Goal: Task Accomplishment & Management: Complete application form

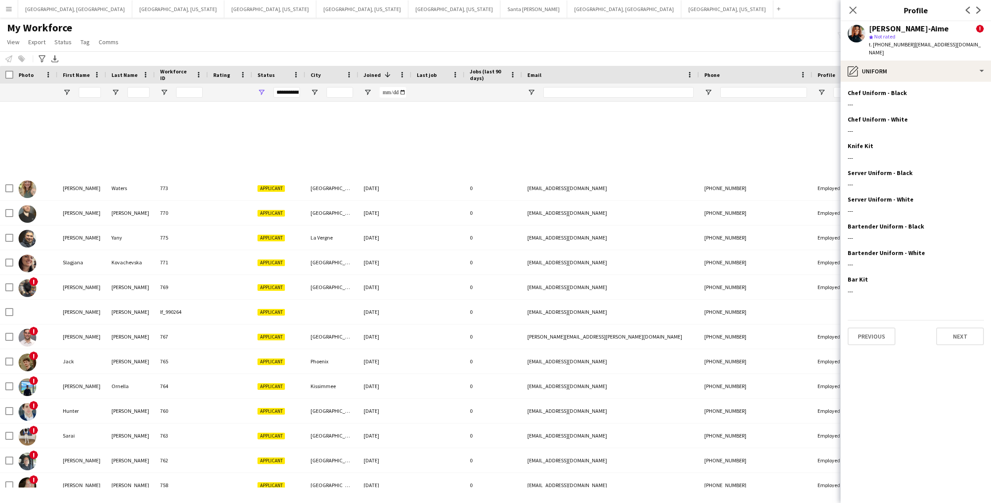
scroll to position [332, 0]
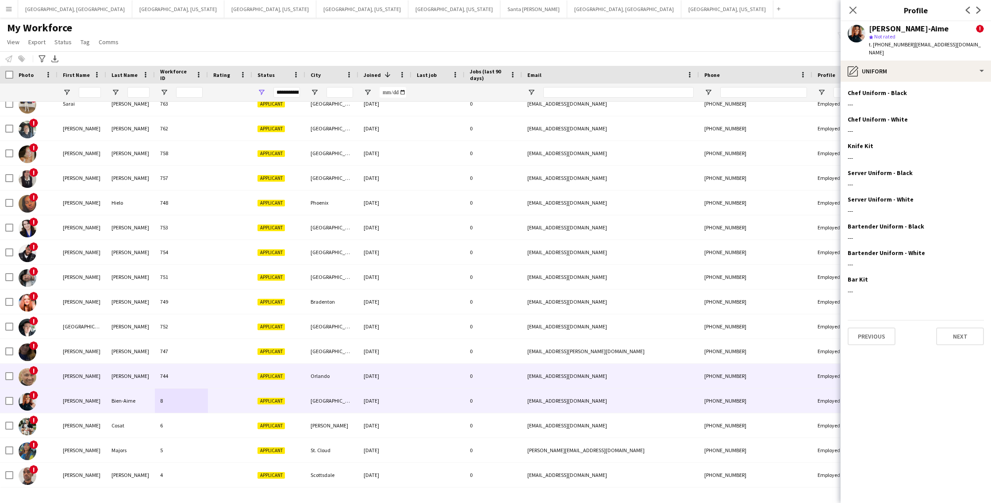
click at [783, 376] on div "[PHONE_NUMBER]" at bounding box center [755, 376] width 113 height 24
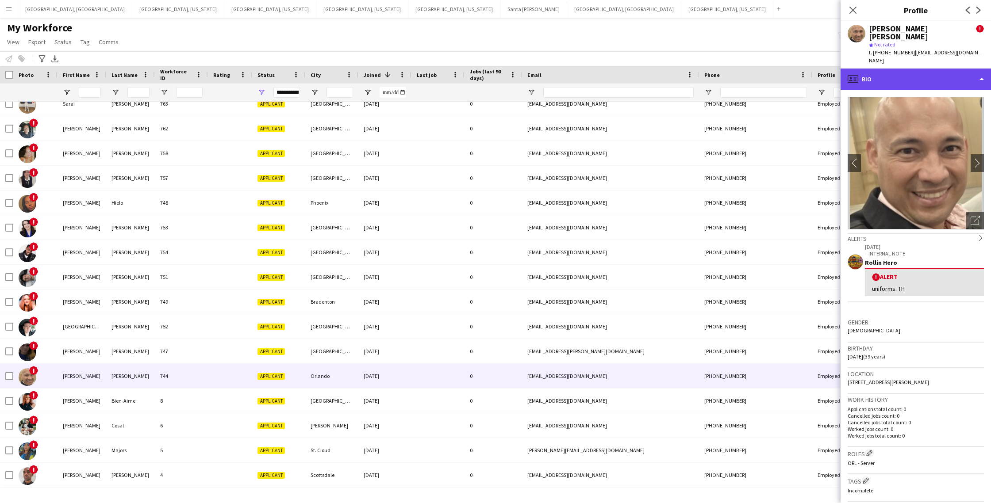
click at [898, 69] on div "profile Bio" at bounding box center [915, 79] width 150 height 21
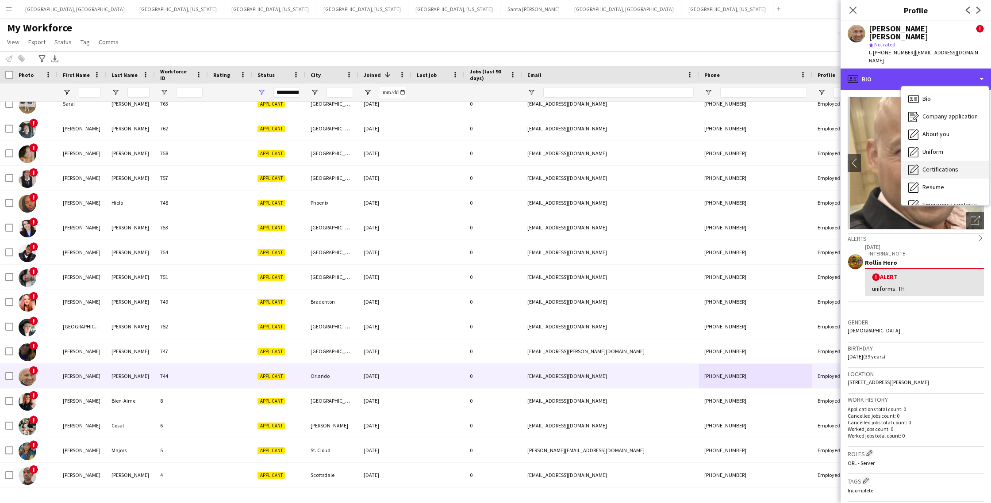
scroll to position [48, 0]
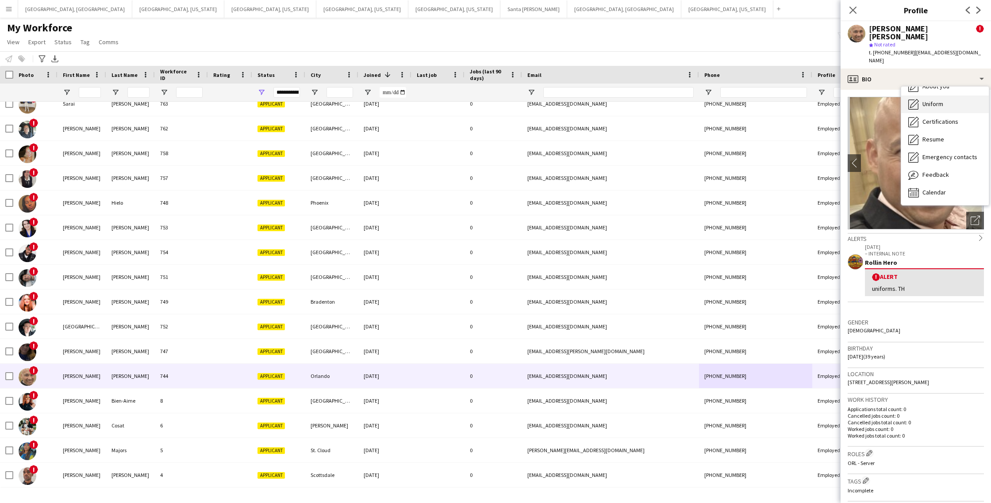
click at [935, 100] on span "Uniform" at bounding box center [932, 104] width 21 height 8
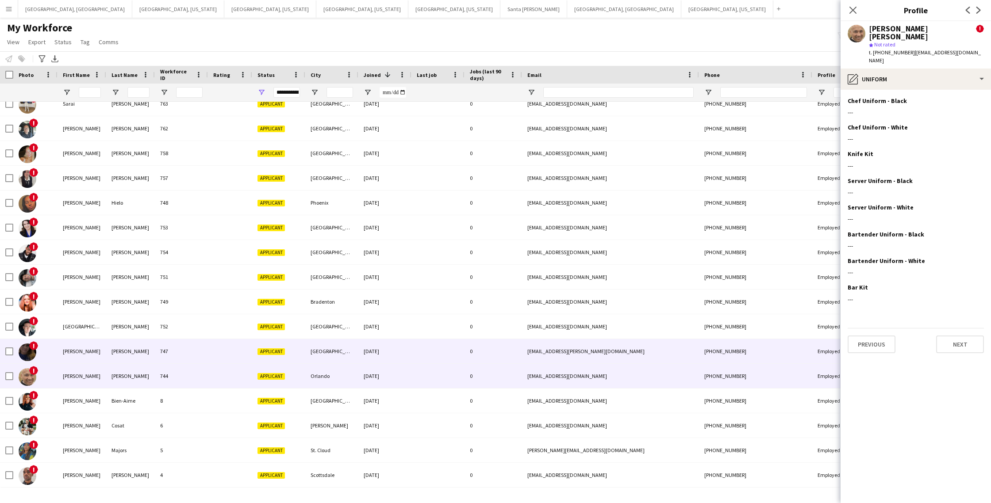
click at [180, 356] on div "747" at bounding box center [181, 351] width 53 height 24
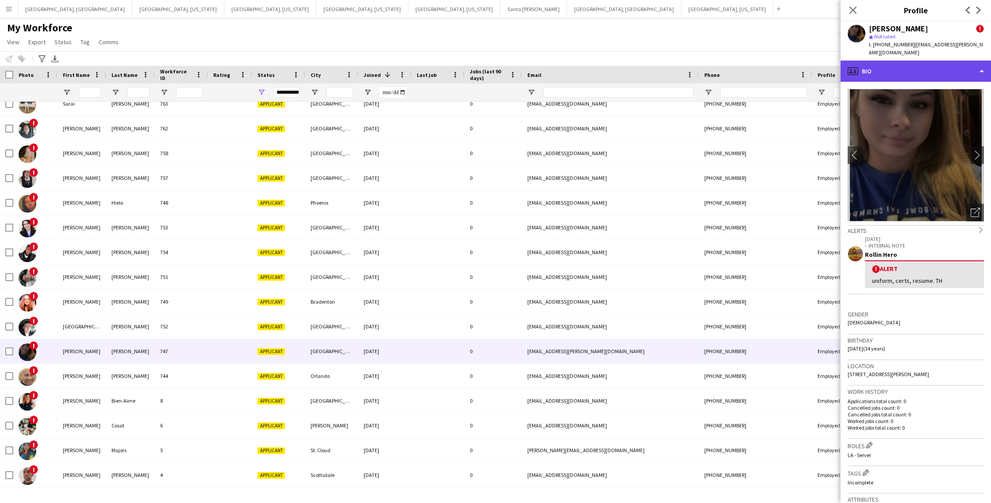
click at [902, 72] on div "profile Bio" at bounding box center [915, 71] width 150 height 21
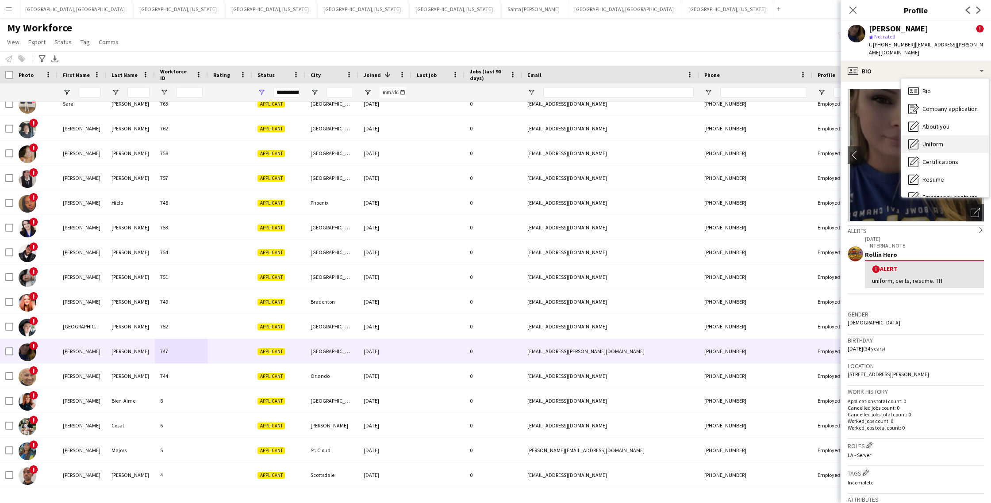
click at [937, 146] on span "Uniform" at bounding box center [932, 144] width 21 height 8
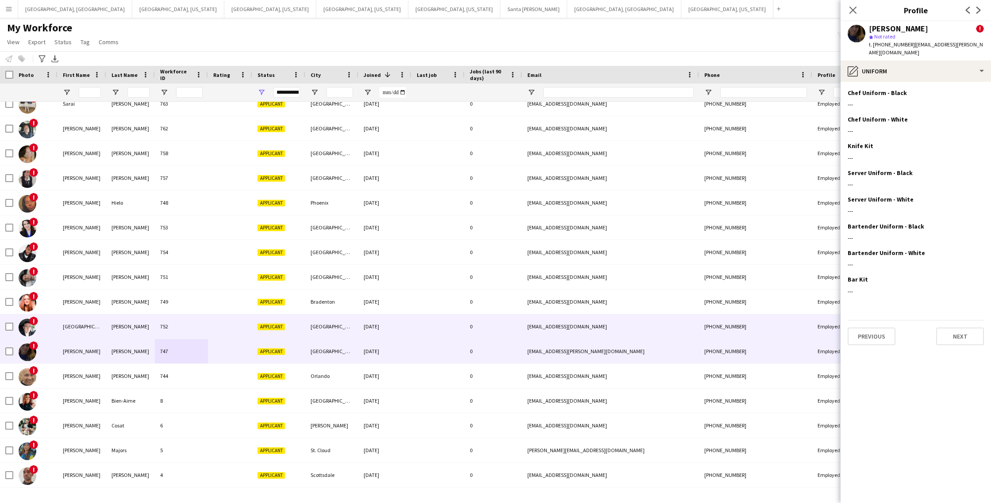
click at [102, 325] on div "[GEOGRAPHIC_DATA]" at bounding box center [82, 327] width 49 height 24
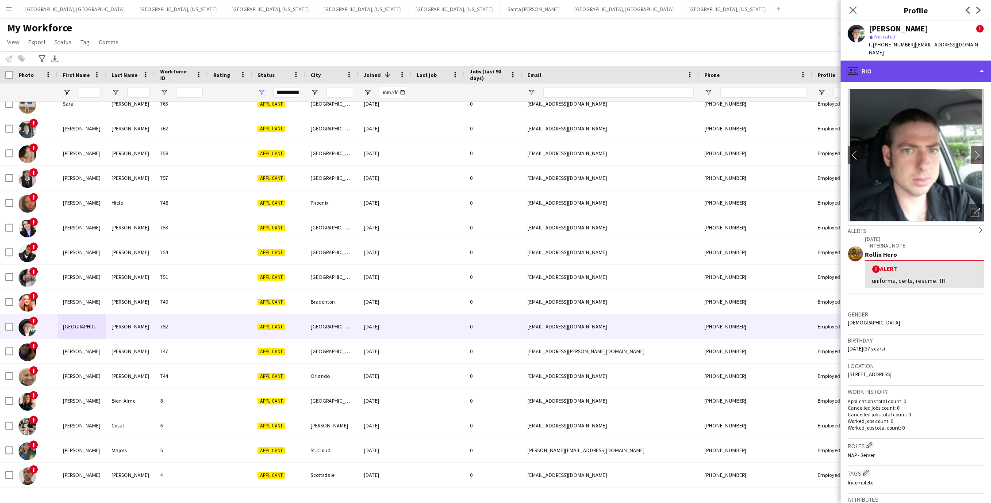
click at [913, 61] on div "profile Bio" at bounding box center [915, 71] width 150 height 21
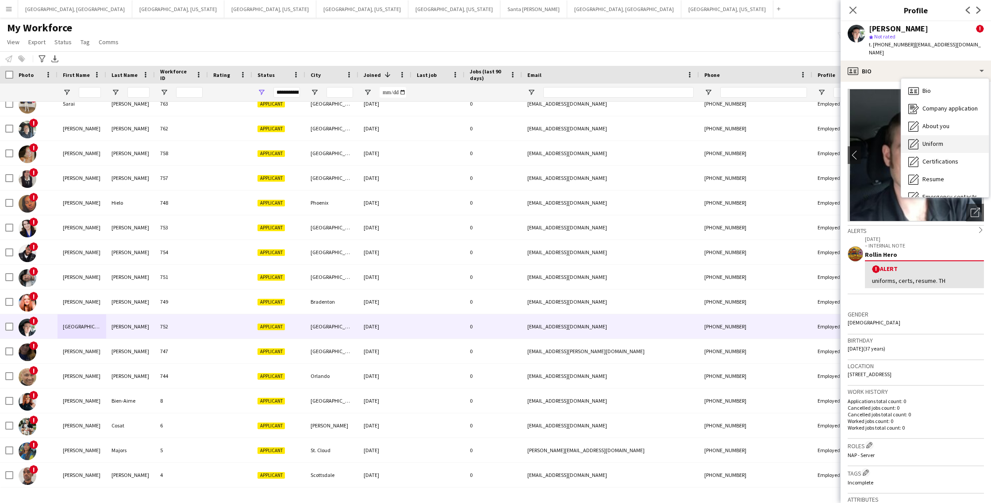
click at [937, 140] on span "Uniform" at bounding box center [932, 144] width 21 height 8
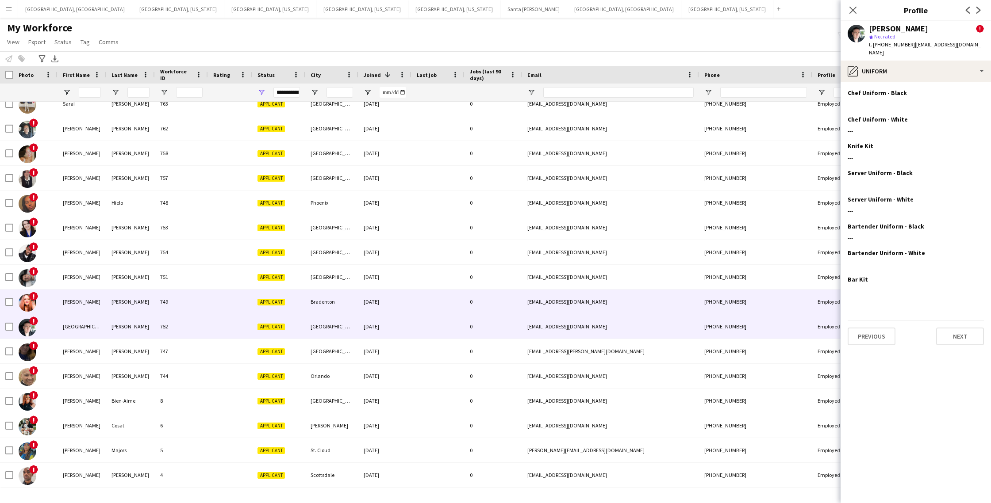
click at [217, 300] on div at bounding box center [230, 302] width 44 height 24
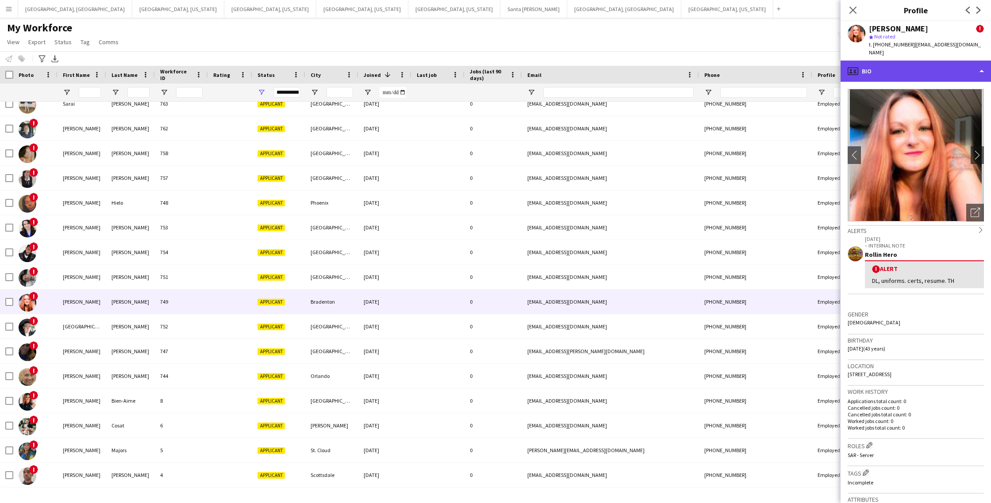
click at [928, 69] on div "profile Bio" at bounding box center [915, 71] width 150 height 21
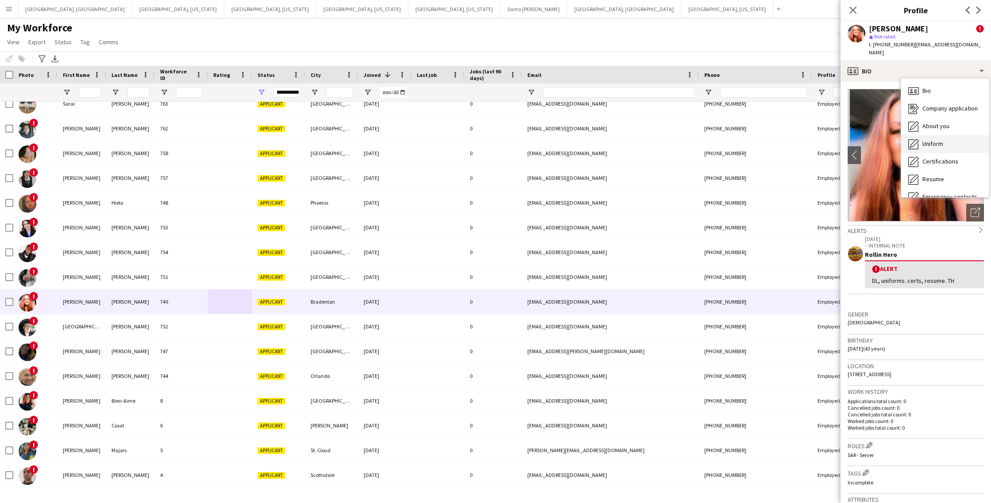
click at [921, 135] on div "Uniform Uniform" at bounding box center [945, 144] width 88 height 18
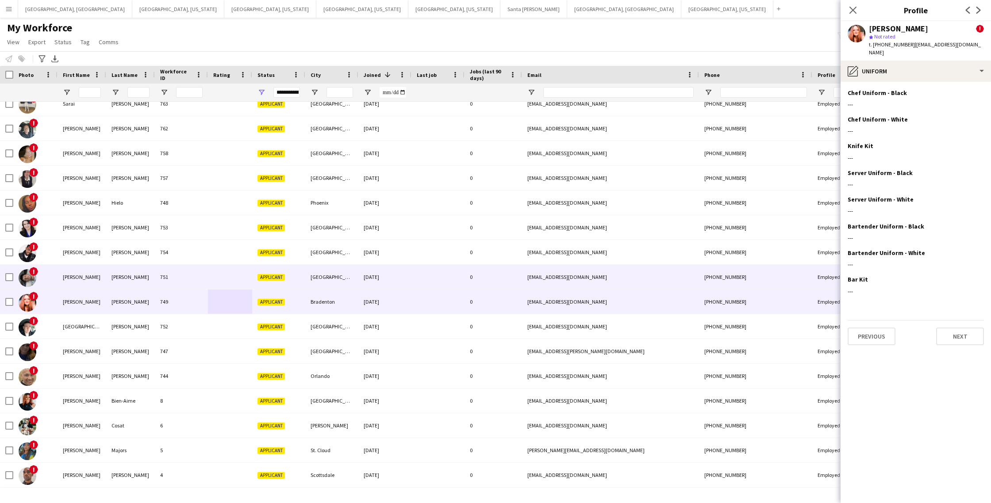
click at [142, 278] on div "[PERSON_NAME]" at bounding box center [130, 277] width 49 height 24
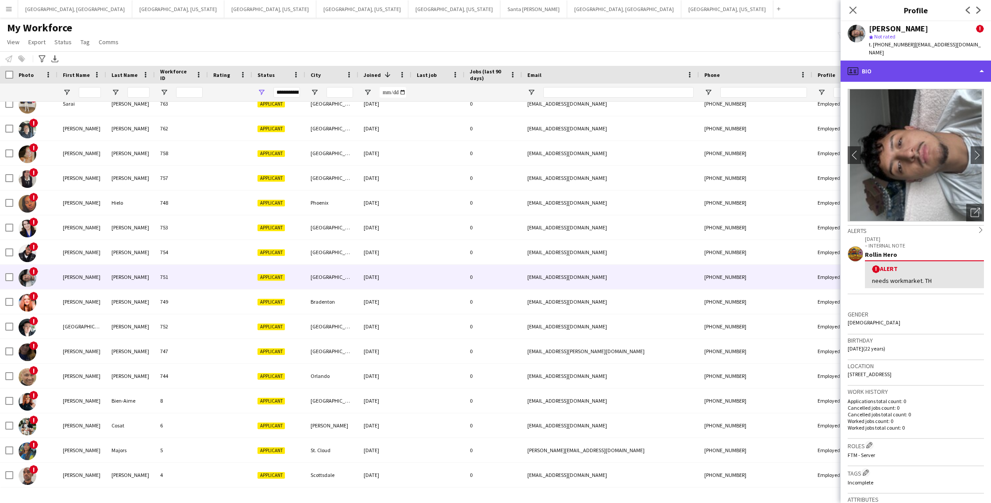
click at [921, 66] on div "profile Bio" at bounding box center [915, 71] width 150 height 21
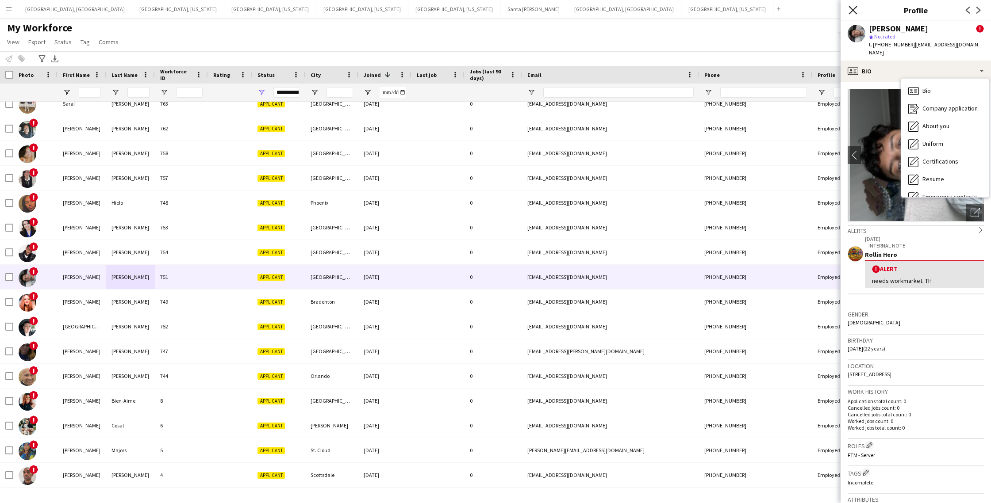
click at [850, 10] on icon "Close pop-in" at bounding box center [852, 10] width 8 height 8
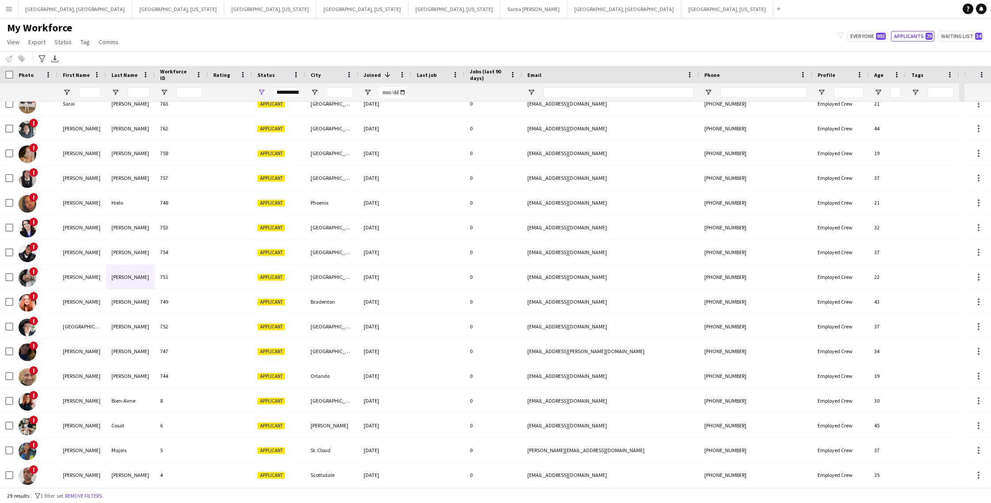
click at [12, 6] on button "Menu" at bounding box center [9, 9] width 18 height 18
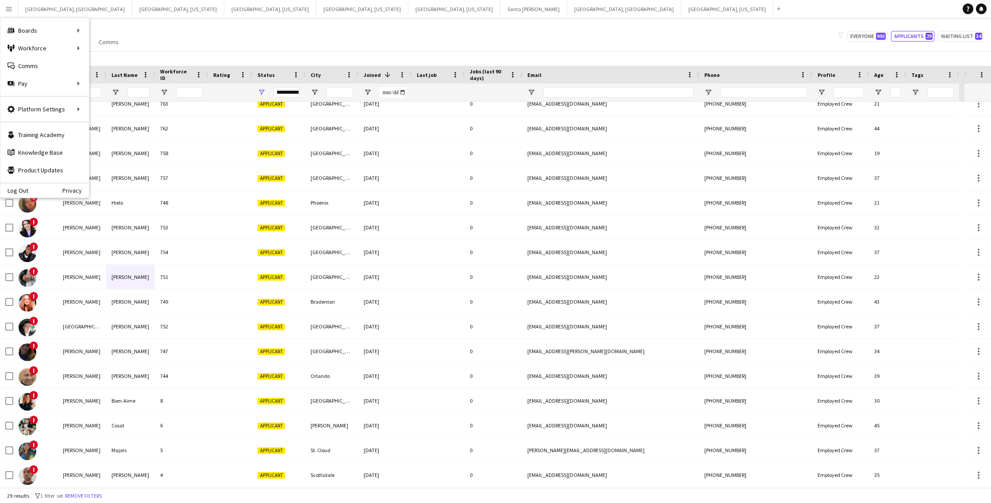
drag, startPoint x: 246, startPoint y: 40, endPoint x: 322, endPoint y: 37, distance: 76.6
click at [257, 38] on div "My Workforce View Views Default view New view Update view Delete view Edit name…" at bounding box center [495, 36] width 991 height 30
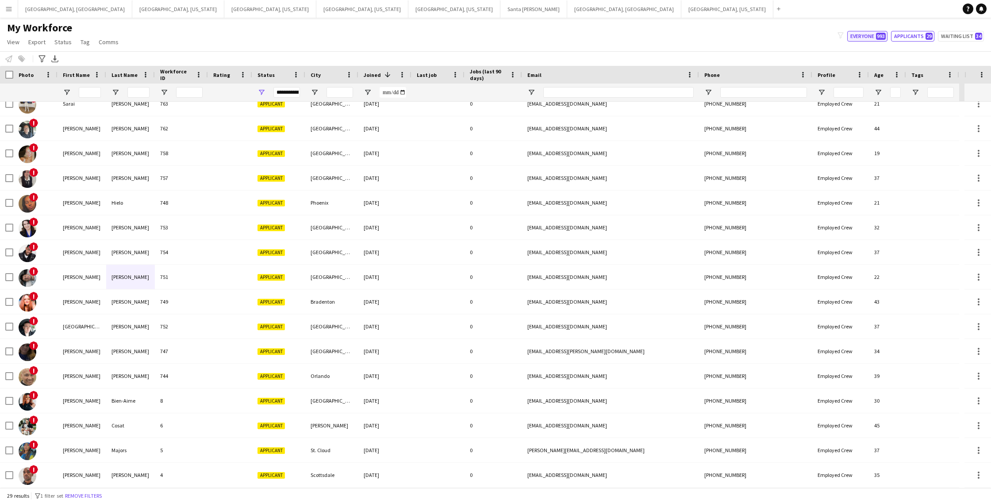
click at [858, 34] on button "Everyone 993" at bounding box center [867, 36] width 40 height 11
type input "**********"
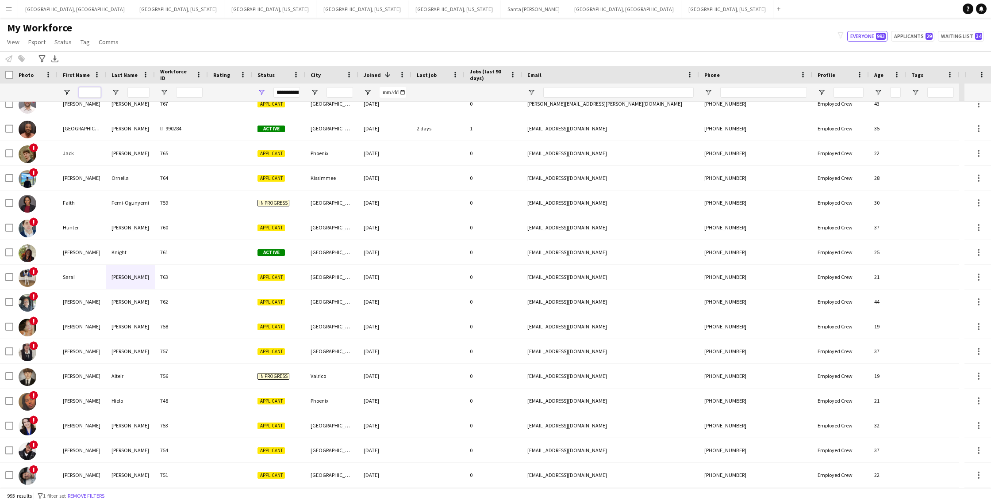
click at [87, 94] on input "First Name Filter Input" at bounding box center [90, 92] width 22 height 11
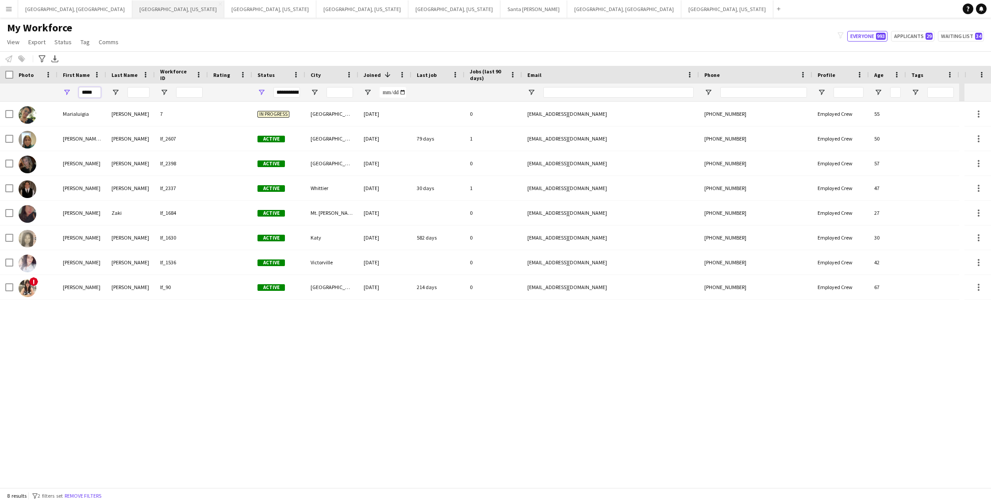
type input "*****"
click at [910, 35] on button "Applicants 29" at bounding box center [912, 36] width 43 height 11
type input "**********"
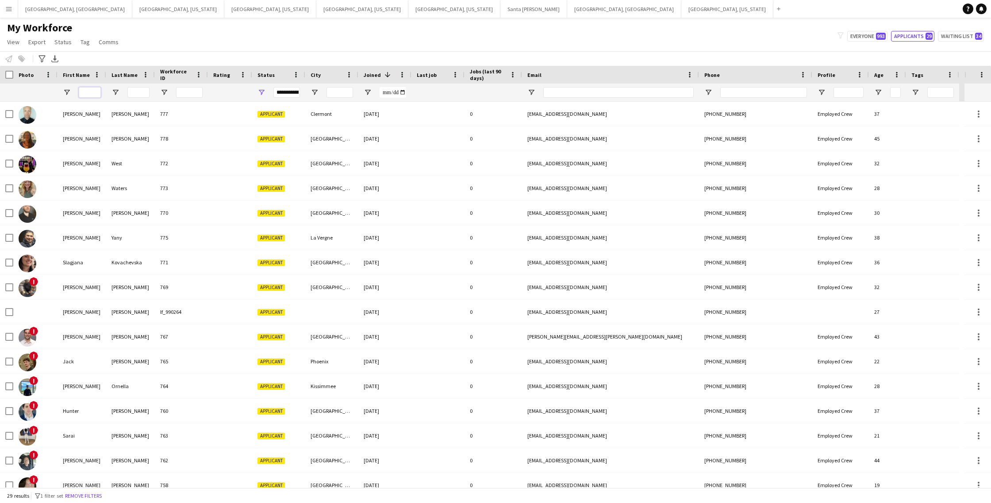
click at [87, 93] on input "First Name Filter Input" at bounding box center [90, 92] width 22 height 11
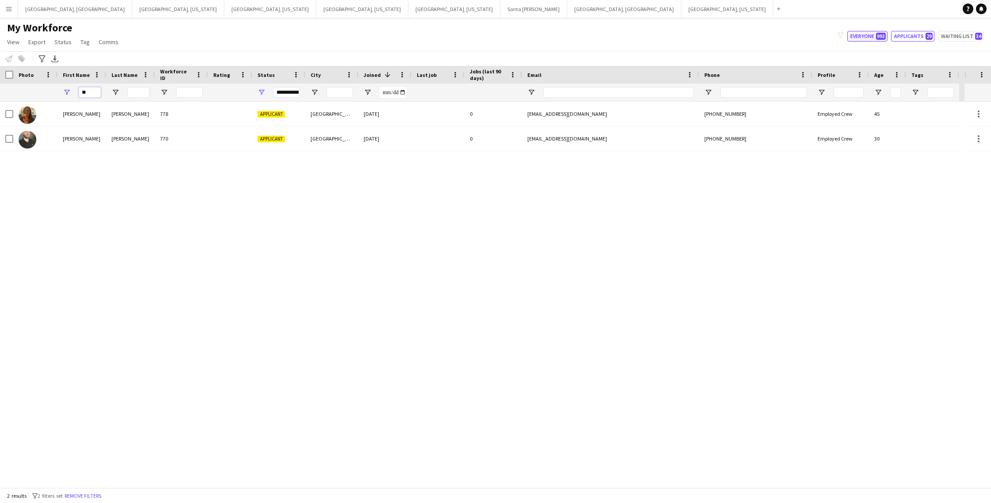
type input "**"
click at [870, 37] on button "Everyone 993" at bounding box center [867, 36] width 40 height 11
type input "**********"
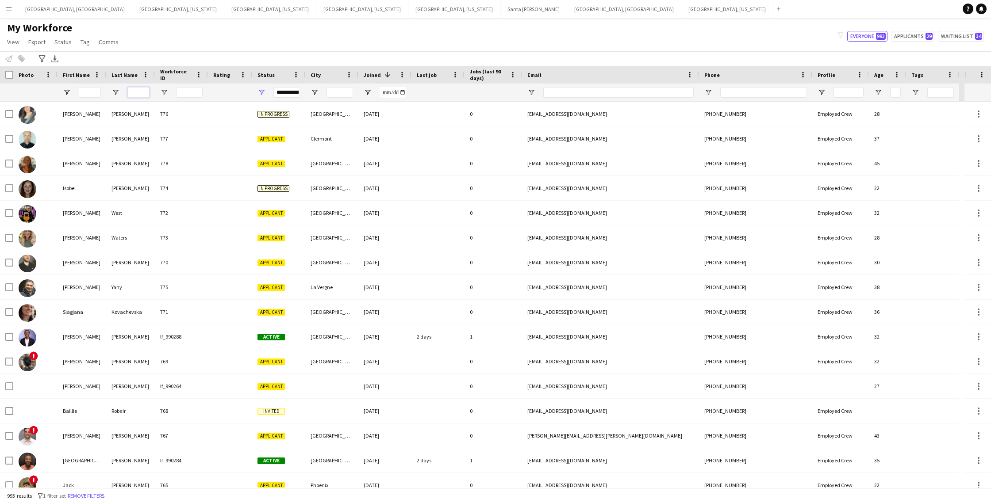
click at [136, 93] on input "Last Name Filter Input" at bounding box center [138, 92] width 22 height 11
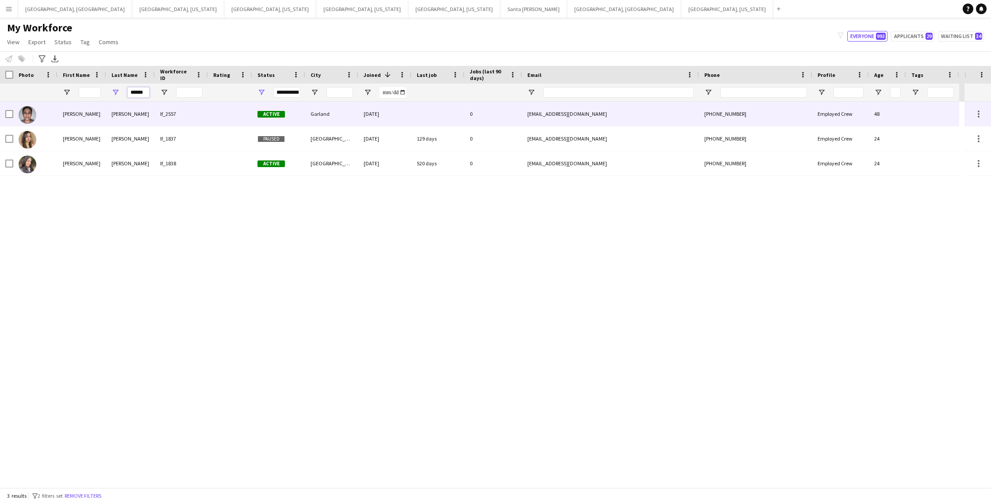
type input "******"
click at [243, 109] on div at bounding box center [230, 114] width 44 height 24
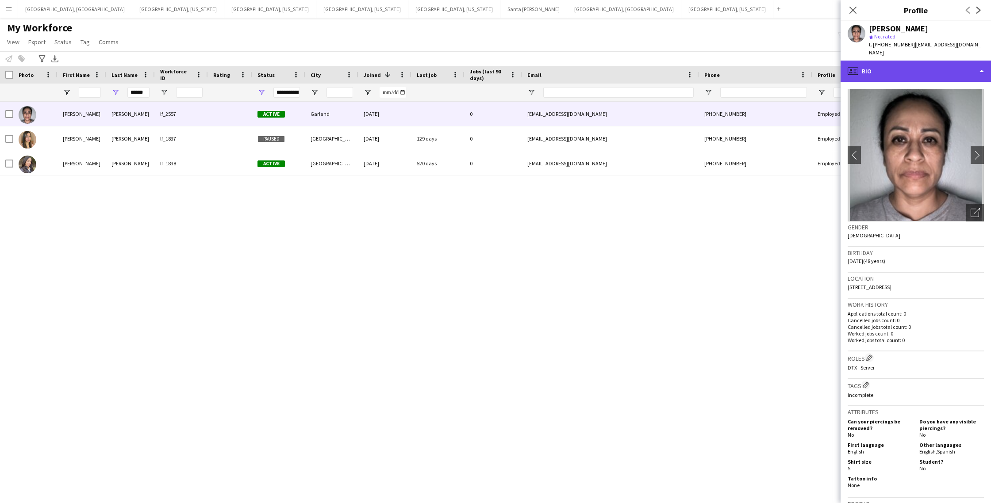
click at [871, 64] on div "profile Bio" at bounding box center [915, 71] width 150 height 21
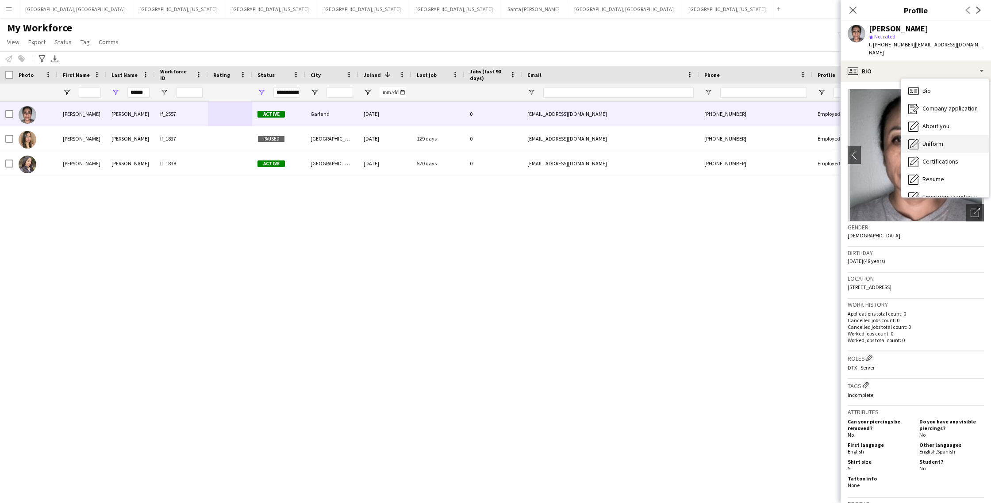
click at [931, 140] on span "Uniform" at bounding box center [932, 144] width 21 height 8
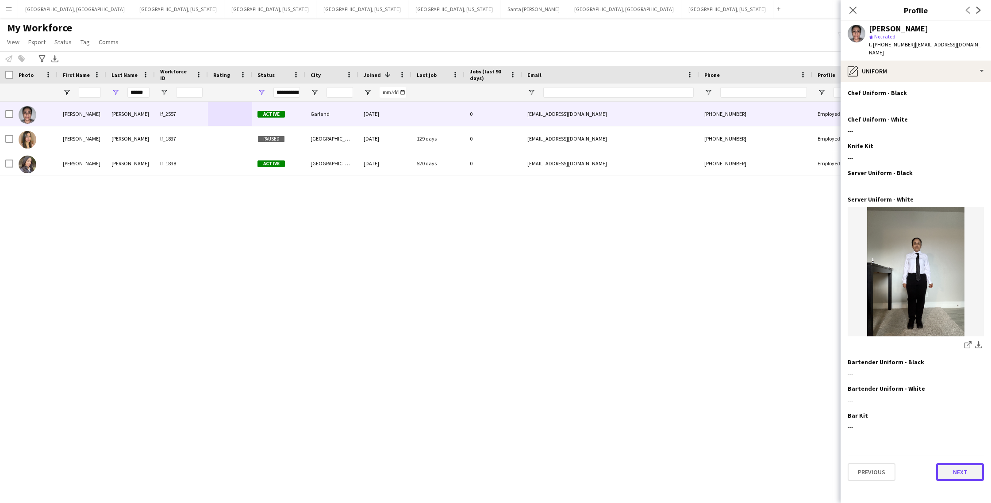
click at [958, 464] on button "Next" at bounding box center [960, 473] width 48 height 18
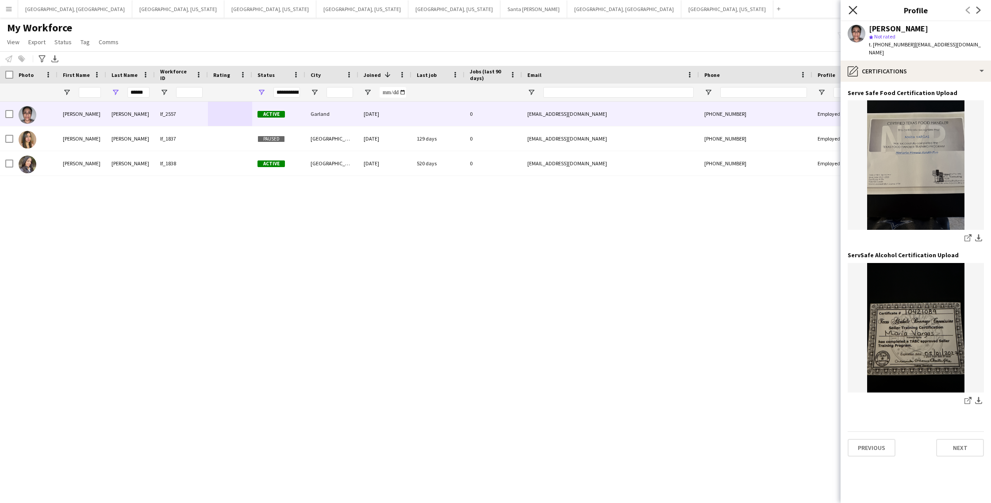
click at [853, 11] on icon at bounding box center [852, 10] width 8 height 8
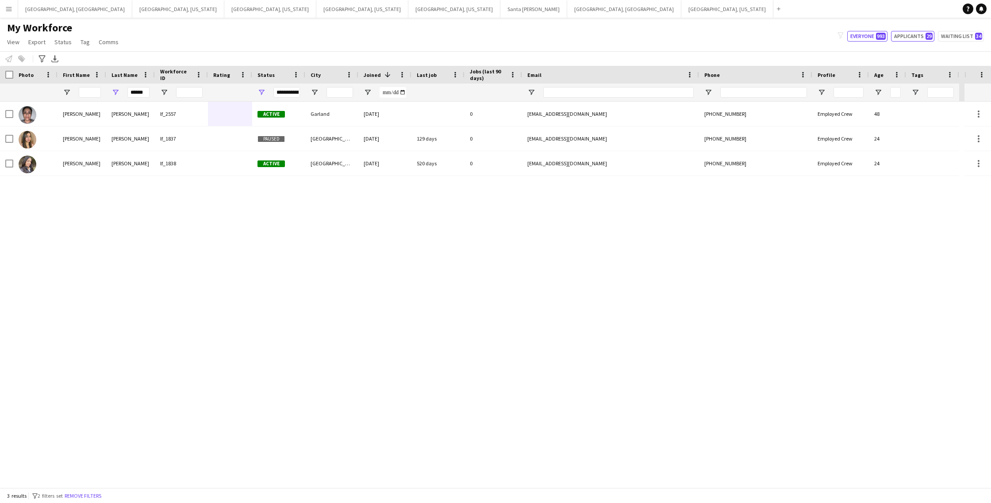
drag, startPoint x: 908, startPoint y: 38, endPoint x: 906, endPoint y: 45, distance: 6.6
click at [908, 38] on button "Applicants 29" at bounding box center [912, 36] width 43 height 11
type input "**********"
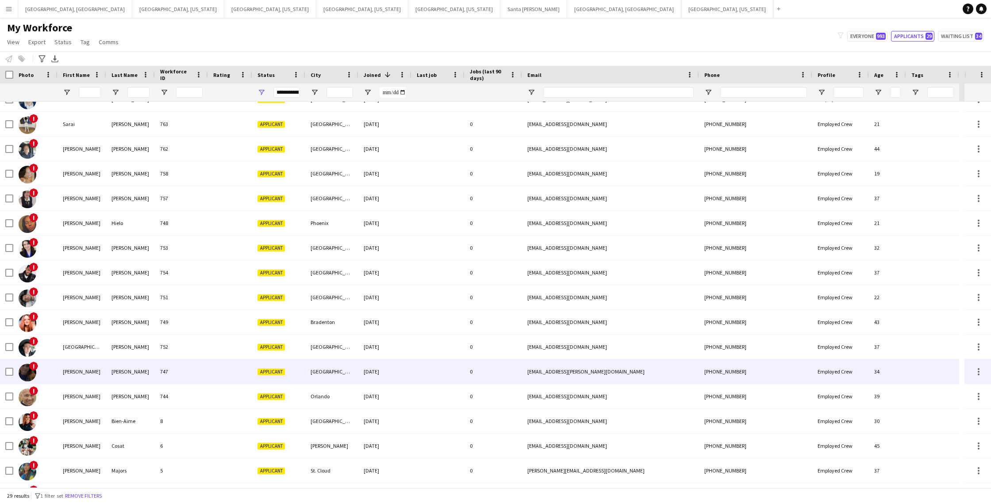
scroll to position [332, 0]
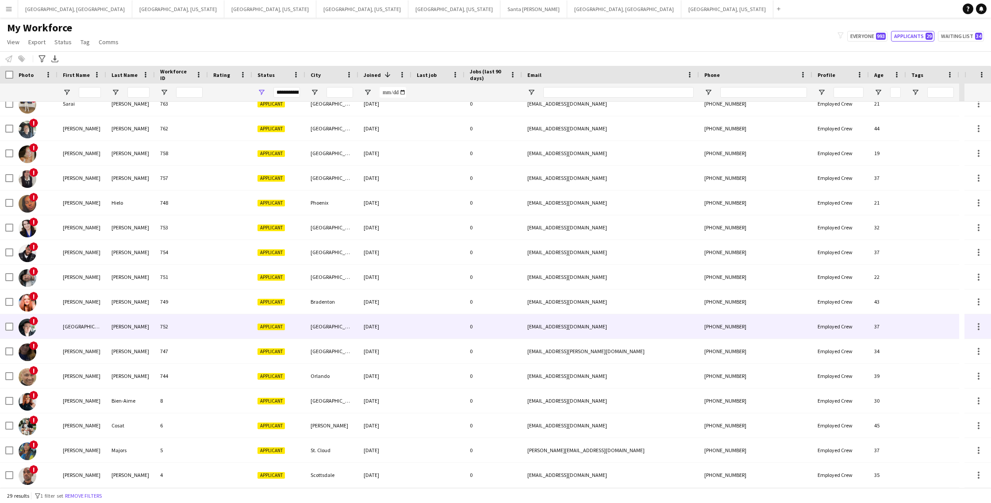
click at [671, 326] on div "[EMAIL_ADDRESS][DOMAIN_NAME]" at bounding box center [610, 327] width 177 height 24
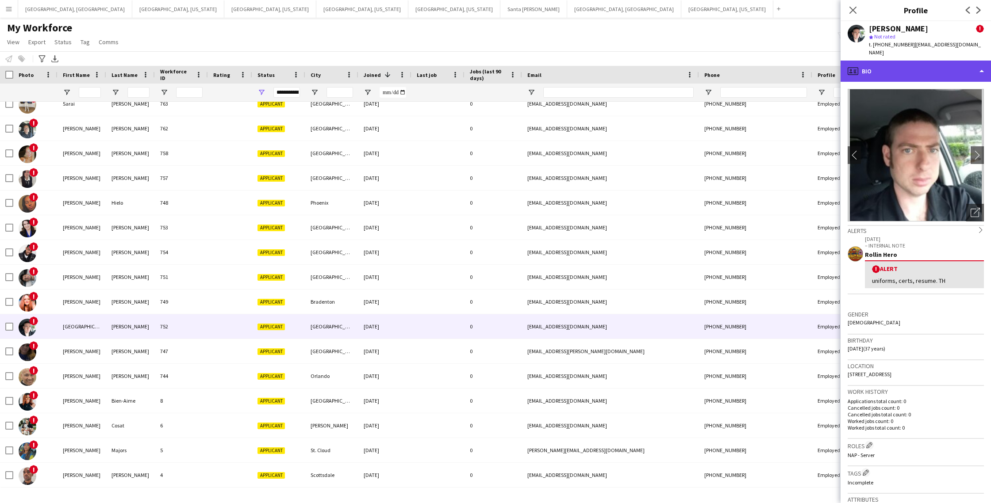
click at [955, 63] on div "profile Bio" at bounding box center [915, 71] width 150 height 21
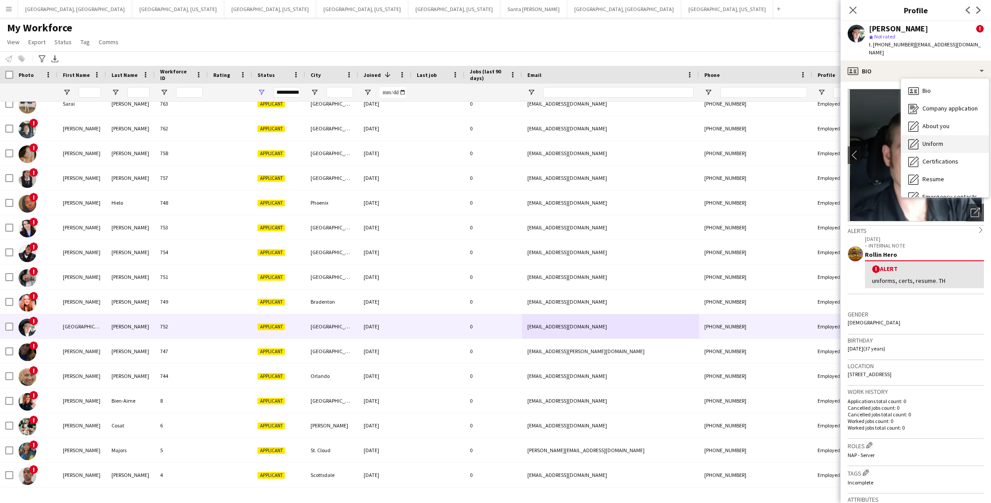
click at [931, 140] on span "Uniform" at bounding box center [932, 144] width 21 height 8
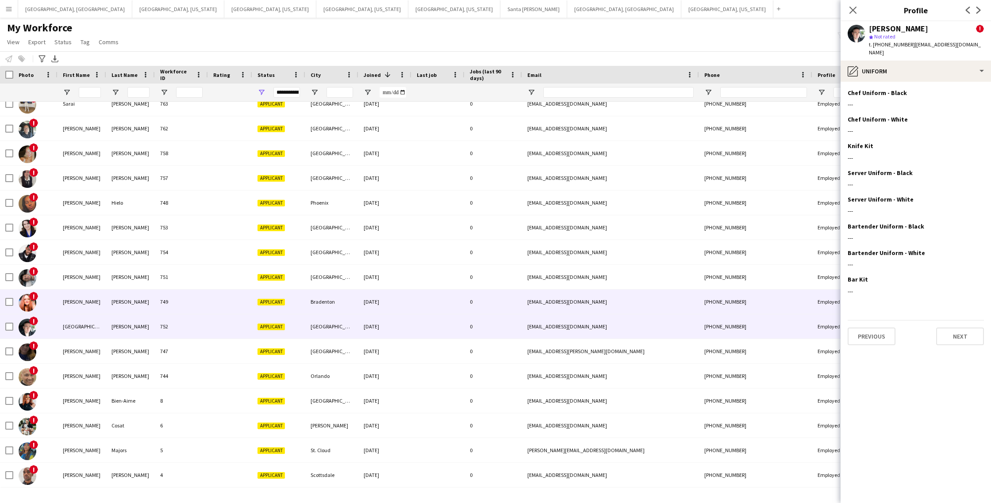
click at [93, 303] on div "[PERSON_NAME]" at bounding box center [82, 302] width 49 height 24
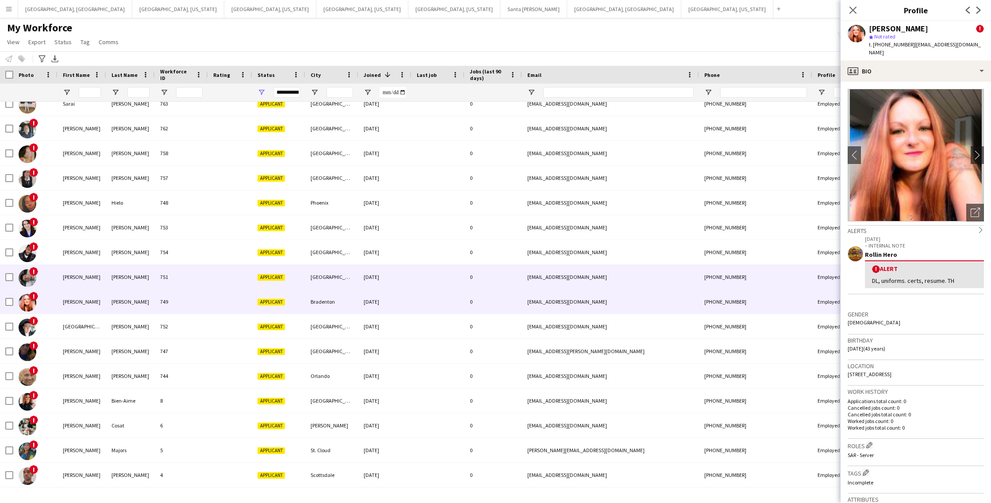
click at [209, 278] on div at bounding box center [230, 277] width 44 height 24
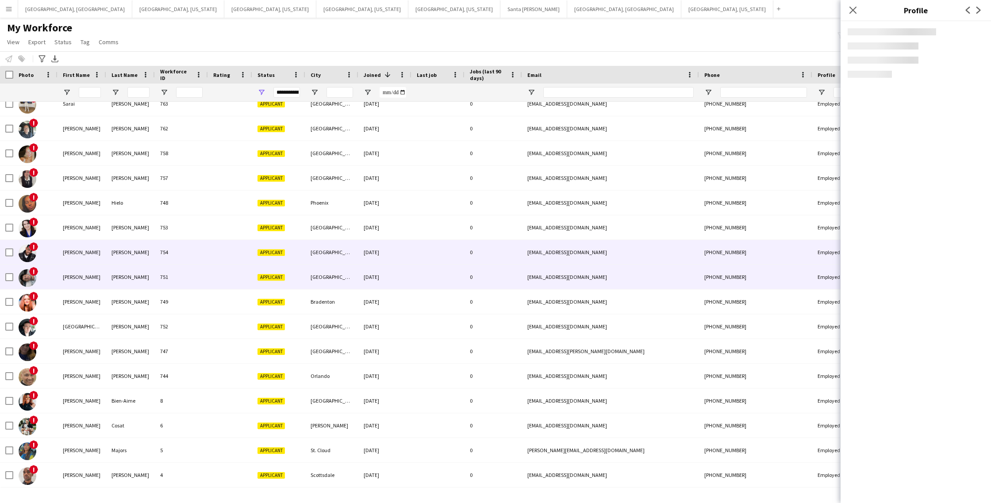
click at [213, 255] on div at bounding box center [230, 252] width 44 height 24
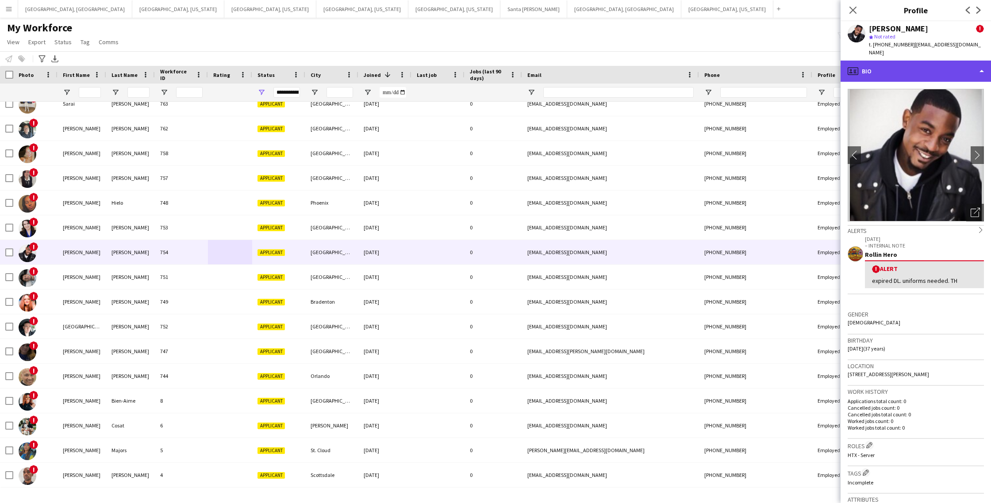
click at [936, 64] on div "profile Bio" at bounding box center [915, 71] width 150 height 21
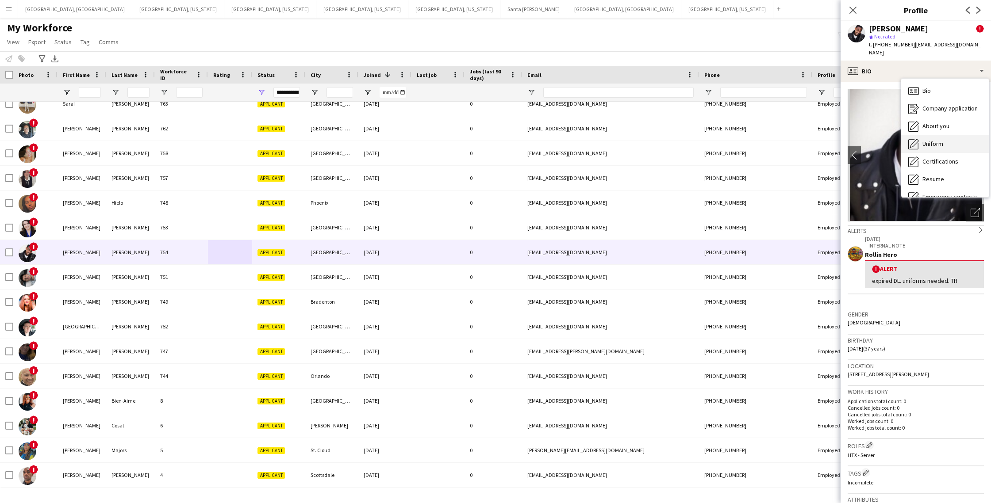
click at [937, 140] on span "Uniform" at bounding box center [932, 144] width 21 height 8
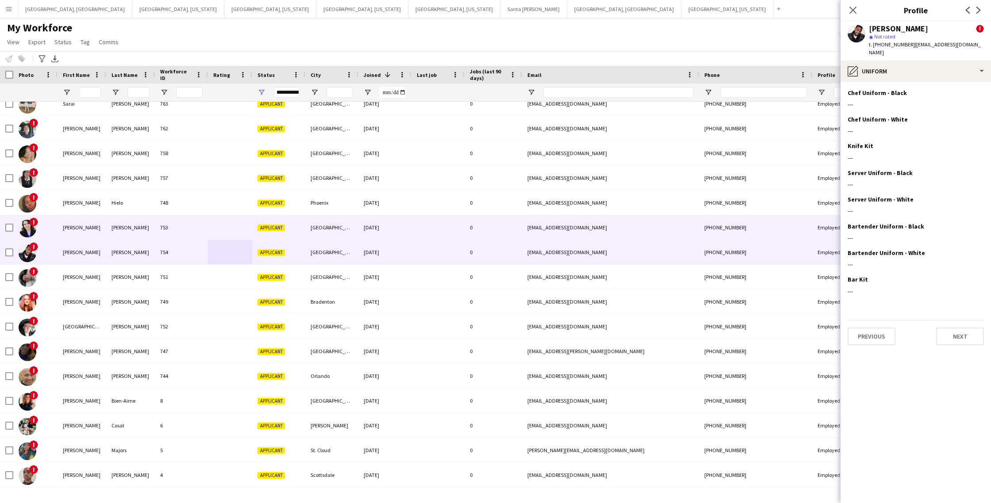
click at [103, 232] on div "[PERSON_NAME]" at bounding box center [82, 227] width 49 height 24
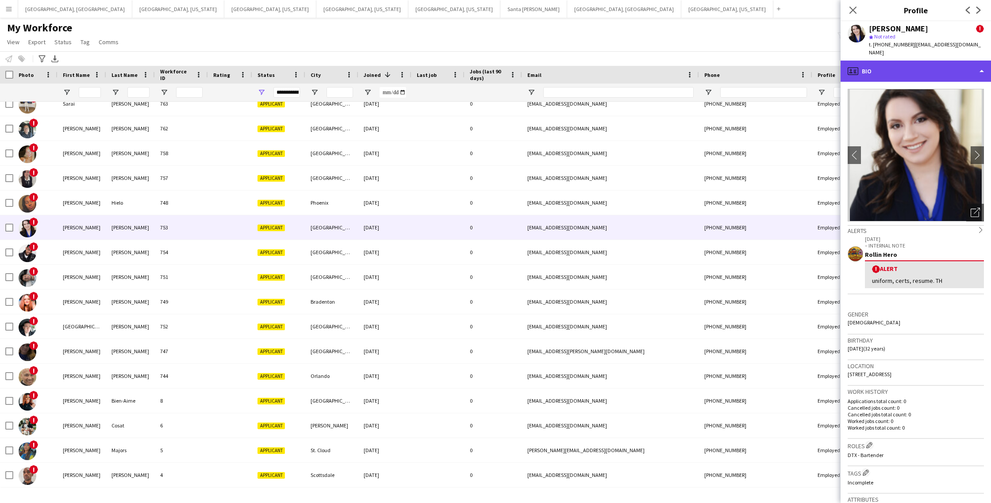
click at [926, 62] on div "profile Bio" at bounding box center [915, 71] width 150 height 21
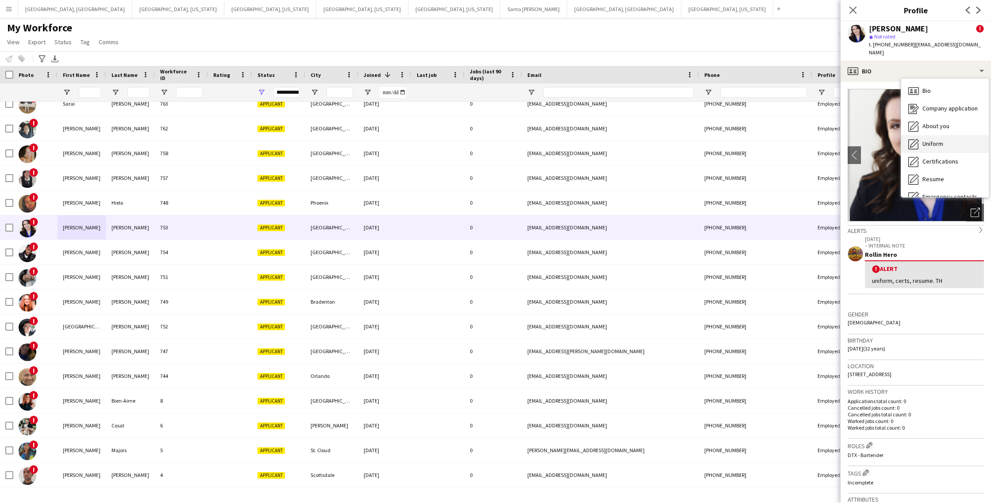
click at [939, 140] on span "Uniform" at bounding box center [932, 144] width 21 height 8
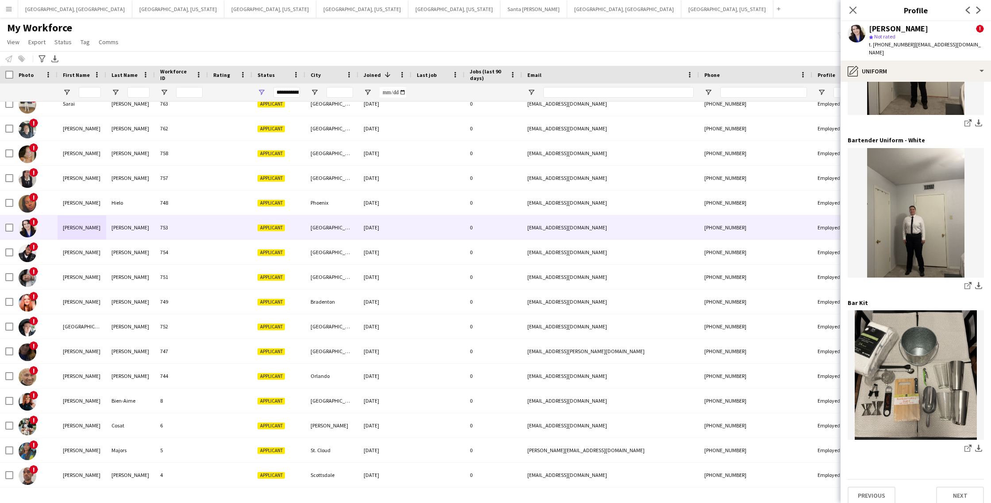
scroll to position [0, 0]
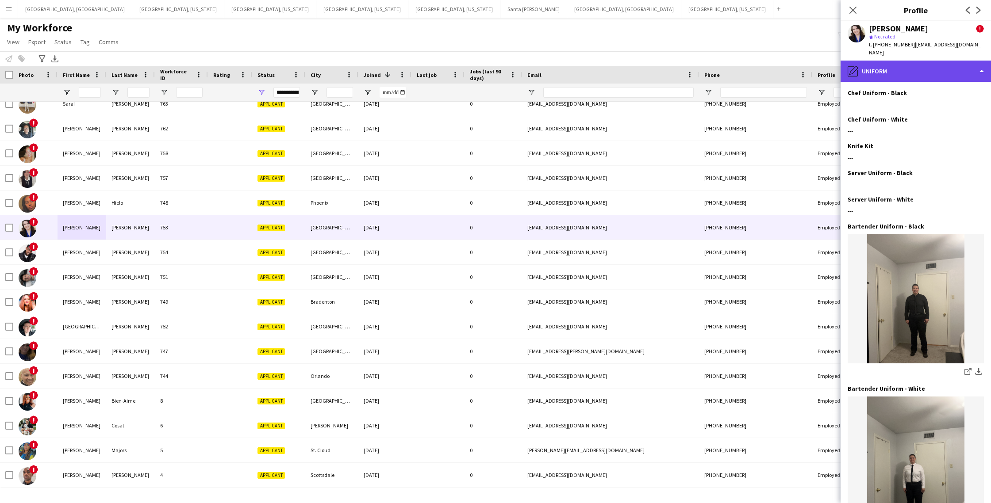
click at [930, 68] on div "pencil4 Uniform" at bounding box center [915, 71] width 150 height 21
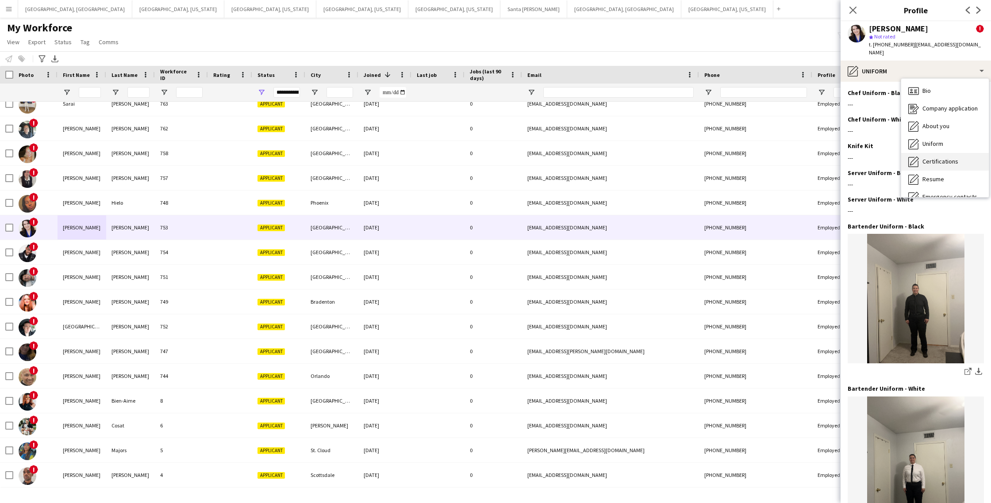
click at [937, 157] on span "Certifications" at bounding box center [940, 161] width 36 height 8
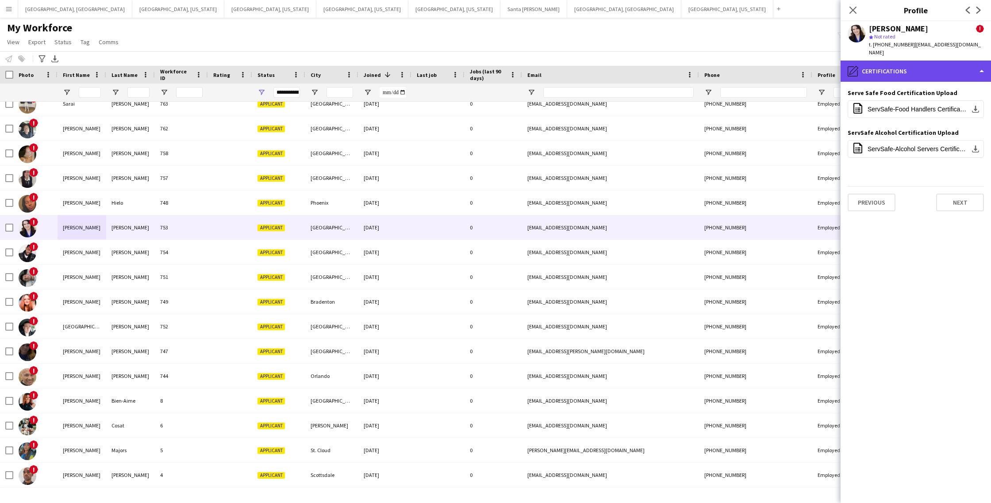
click at [915, 66] on div "pencil4 Certifications" at bounding box center [915, 71] width 150 height 21
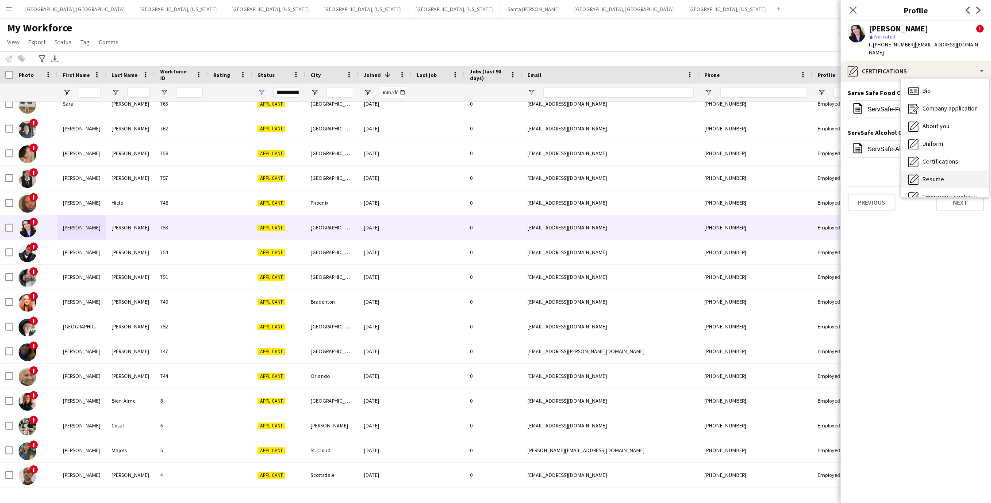
click at [934, 171] on div "Resume Resume" at bounding box center [945, 180] width 88 height 18
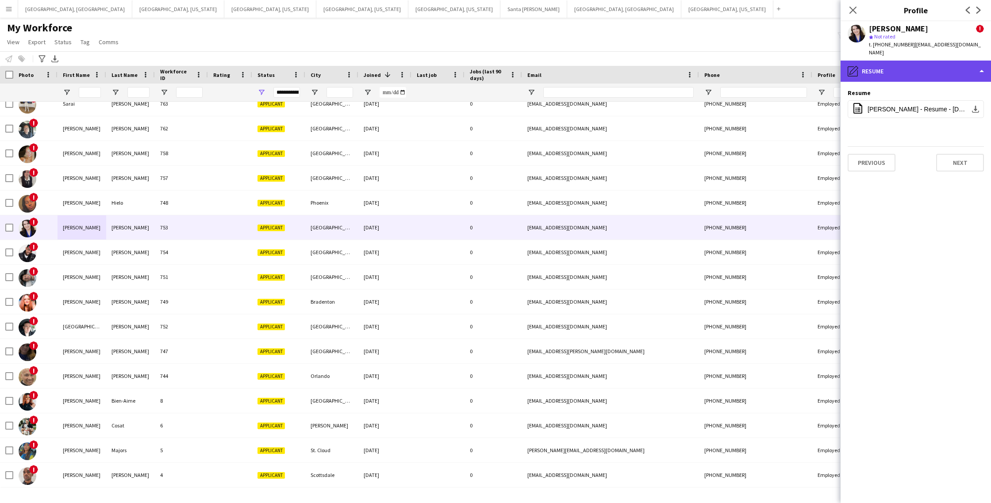
click at [918, 64] on div "pencil4 Resume" at bounding box center [915, 71] width 150 height 21
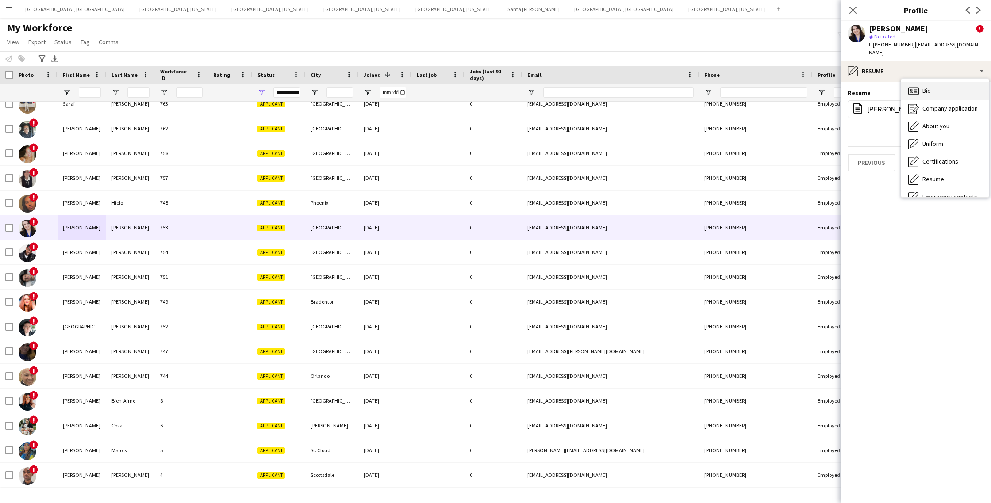
click at [923, 87] on span "Bio" at bounding box center [926, 91] width 8 height 8
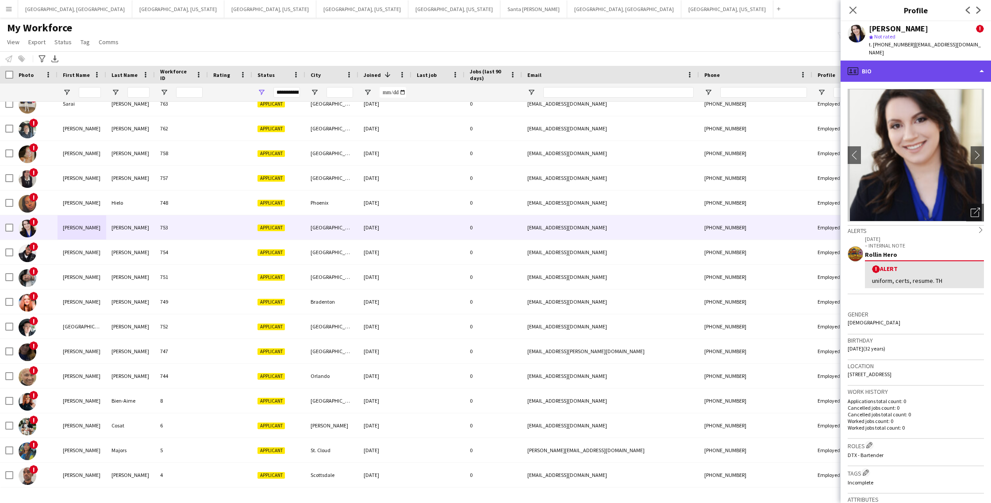
click at [917, 68] on div "profile Bio" at bounding box center [915, 71] width 150 height 21
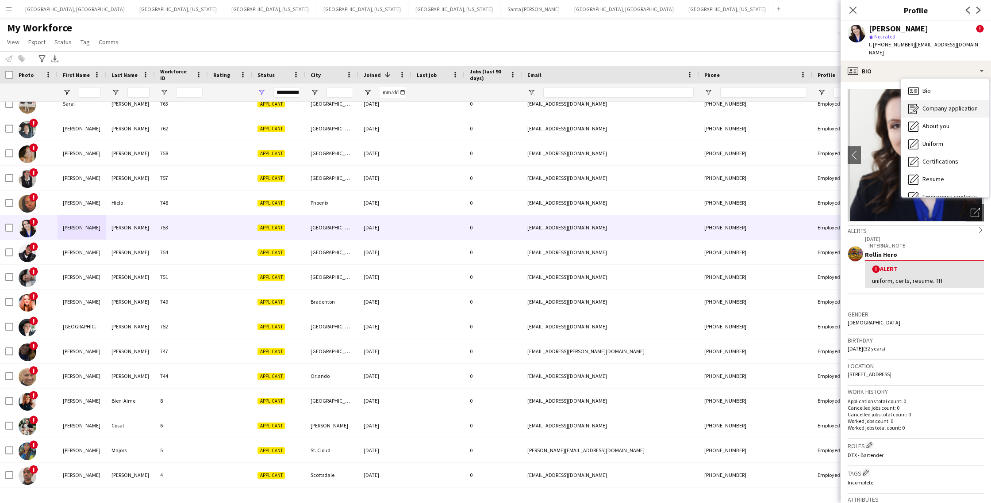
click at [932, 104] on span "Company application" at bounding box center [949, 108] width 55 height 8
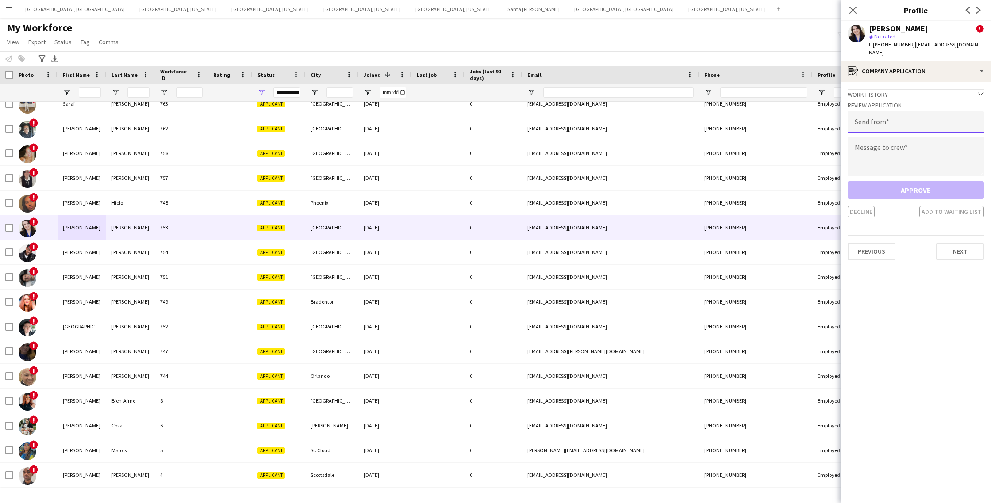
click at [887, 118] on input "email" at bounding box center [916, 122] width 136 height 22
type input "**********"
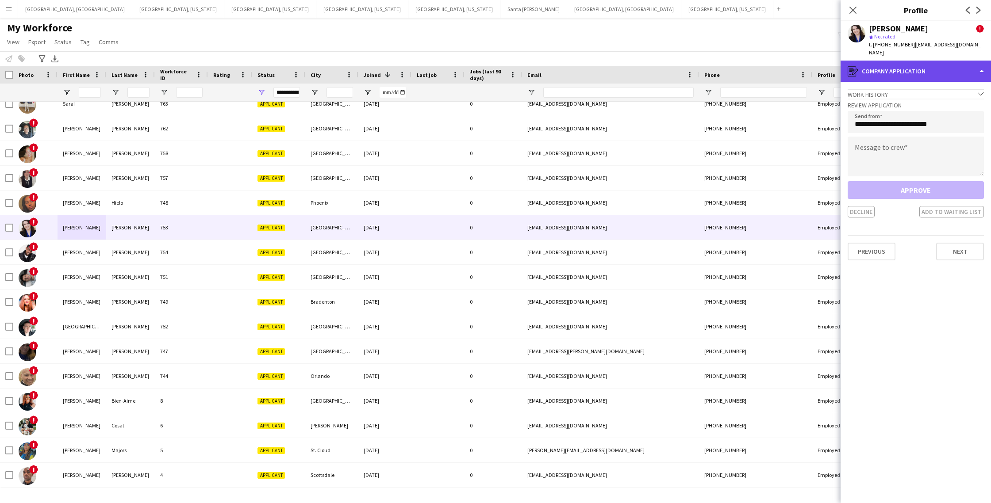
click at [890, 65] on div "register Company application" at bounding box center [915, 71] width 150 height 21
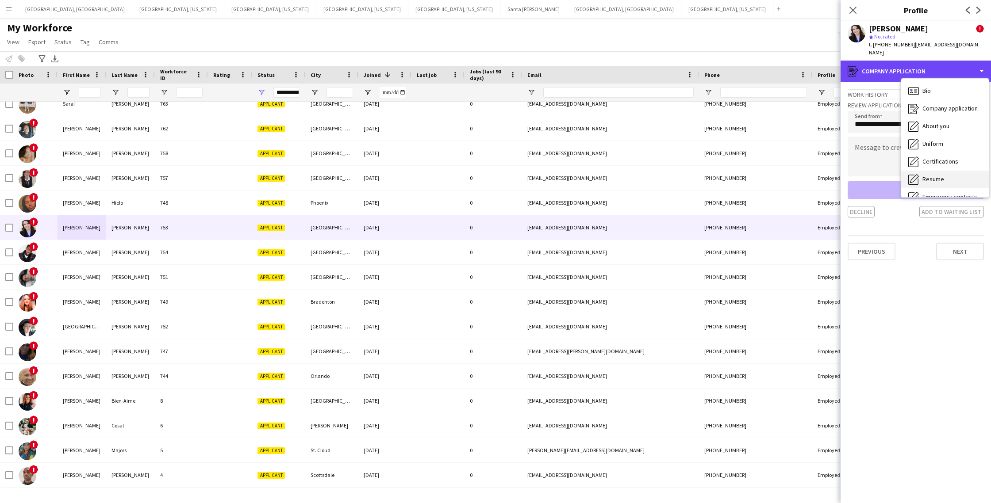
scroll to position [48, 0]
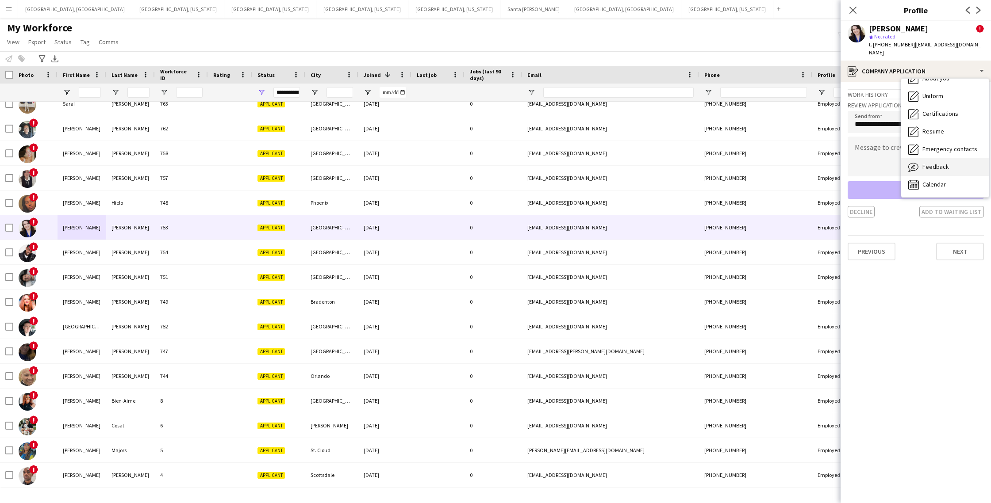
click at [937, 163] on span "Feedback" at bounding box center [935, 167] width 27 height 8
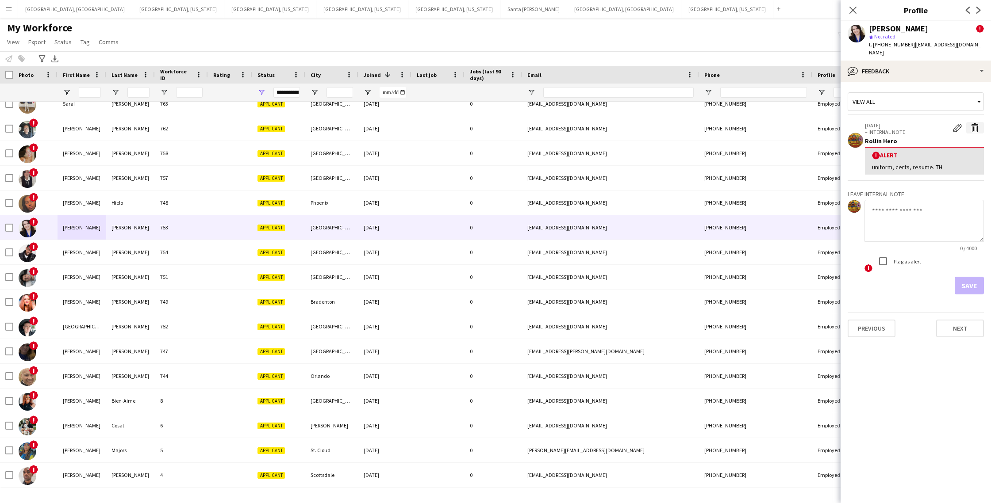
click at [974, 123] on app-icon "Delete alert" at bounding box center [974, 127] width 9 height 9
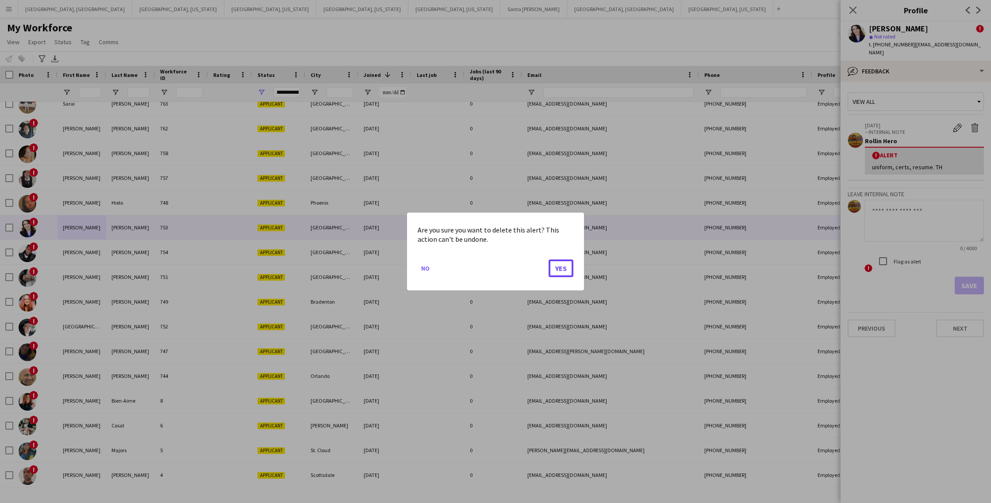
drag, startPoint x: 555, startPoint y: 265, endPoint x: 710, endPoint y: 180, distance: 176.2
click at [556, 264] on button "Yes" at bounding box center [561, 269] width 25 height 18
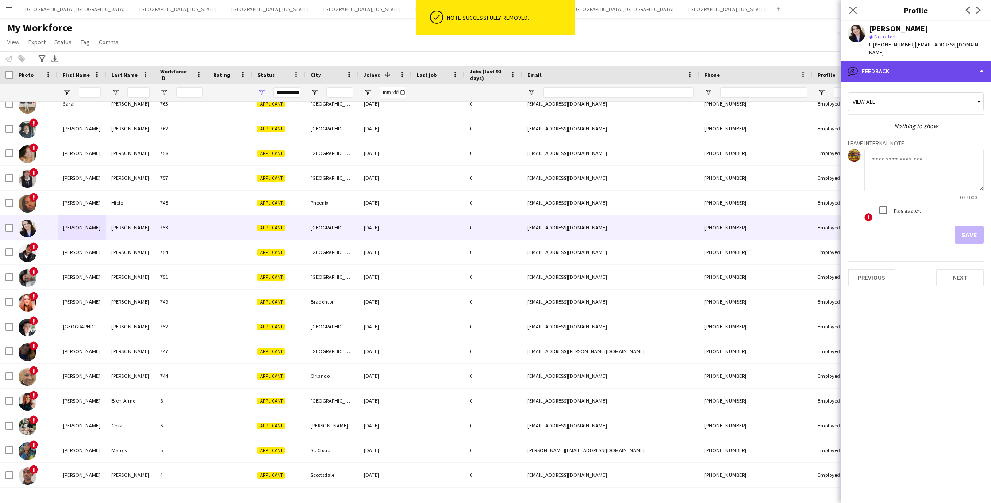
click at [910, 66] on div "bubble-pencil Feedback" at bounding box center [915, 71] width 150 height 21
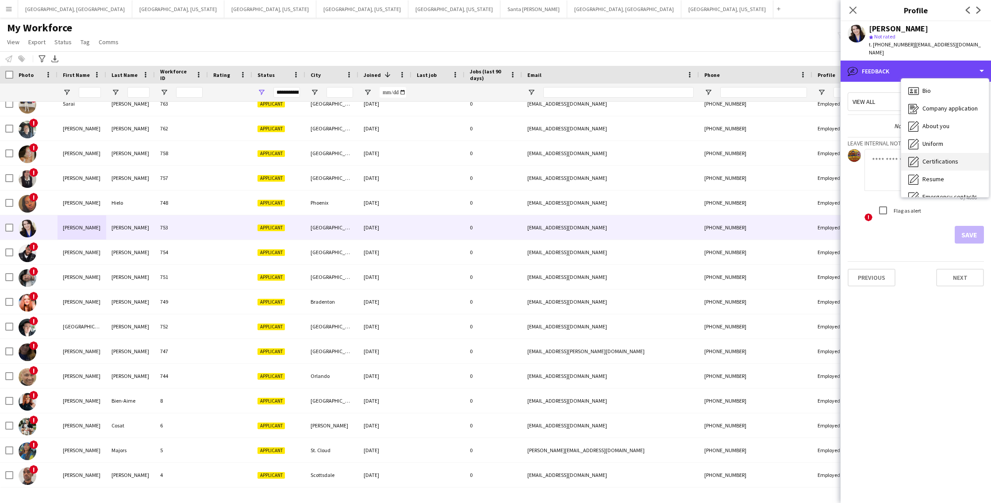
scroll to position [1, 0]
click at [936, 104] on span "Company application" at bounding box center [949, 108] width 55 height 8
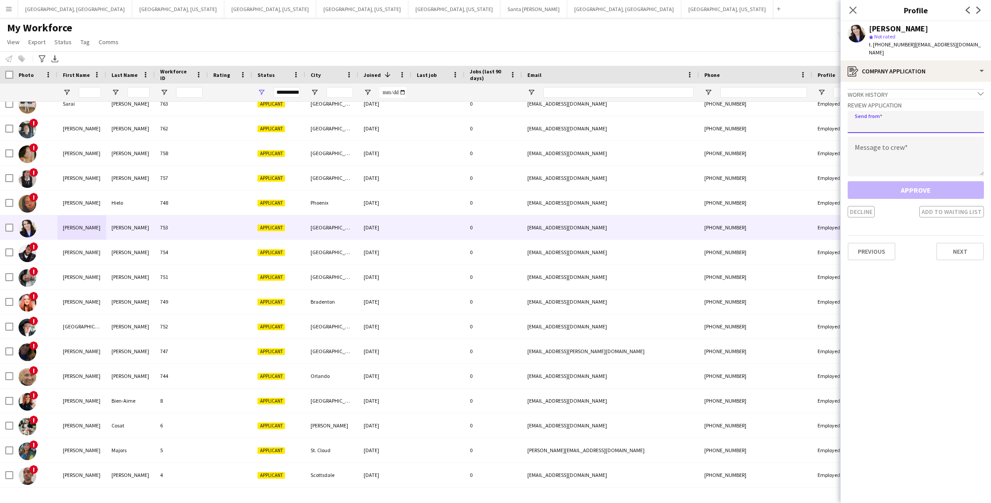
click at [884, 117] on input "email" at bounding box center [916, 122] width 136 height 22
type input "**********"
click at [904, 149] on textarea at bounding box center [916, 157] width 136 height 40
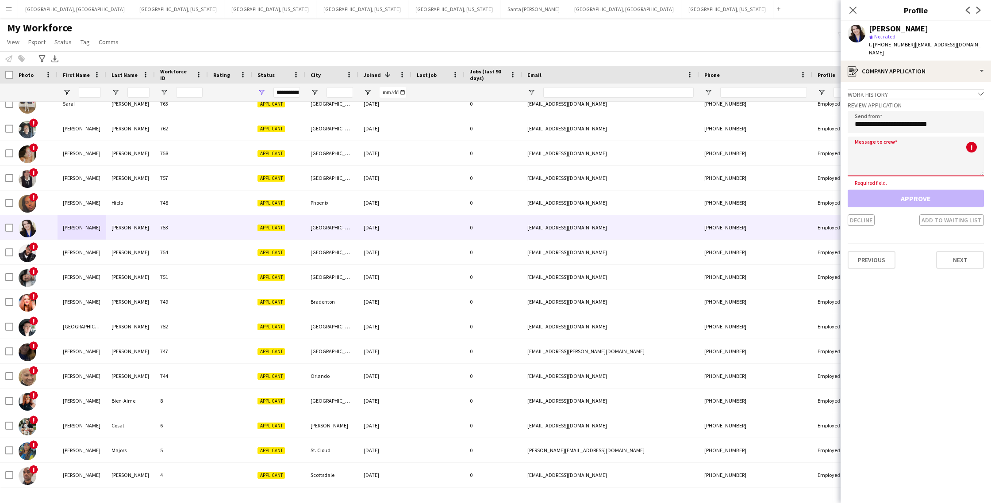
click at [860, 145] on textarea at bounding box center [916, 157] width 136 height 40
paste textarea "**********"
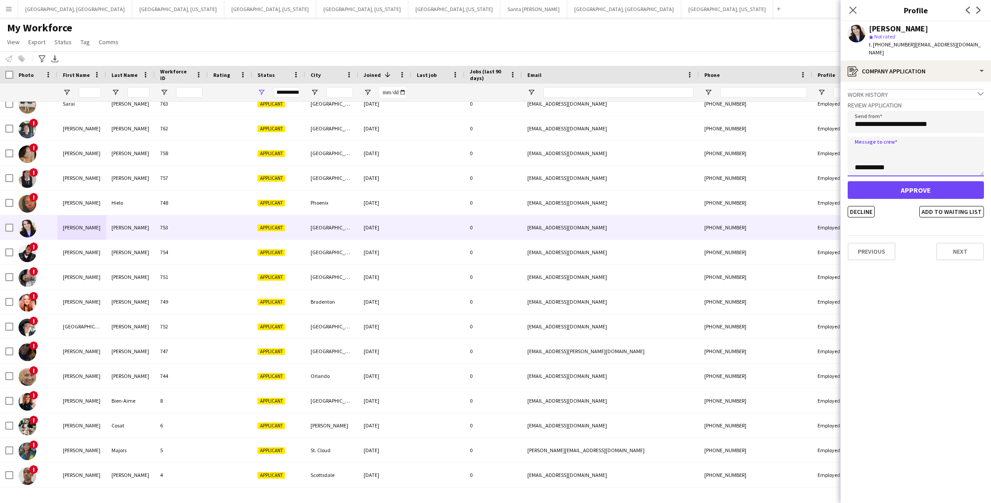
scroll to position [0, 0]
type textarea "**********"
click at [910, 181] on button "Approve" at bounding box center [916, 190] width 136 height 18
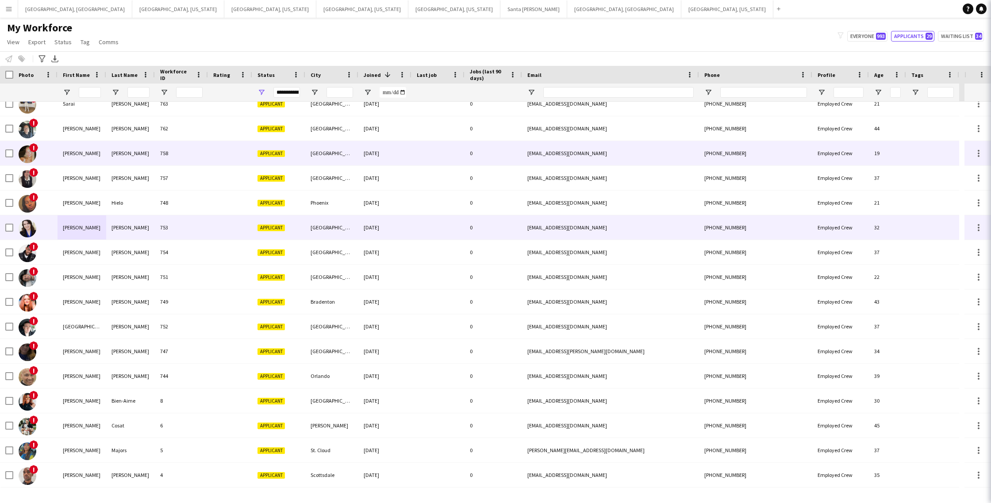
scroll to position [307, 0]
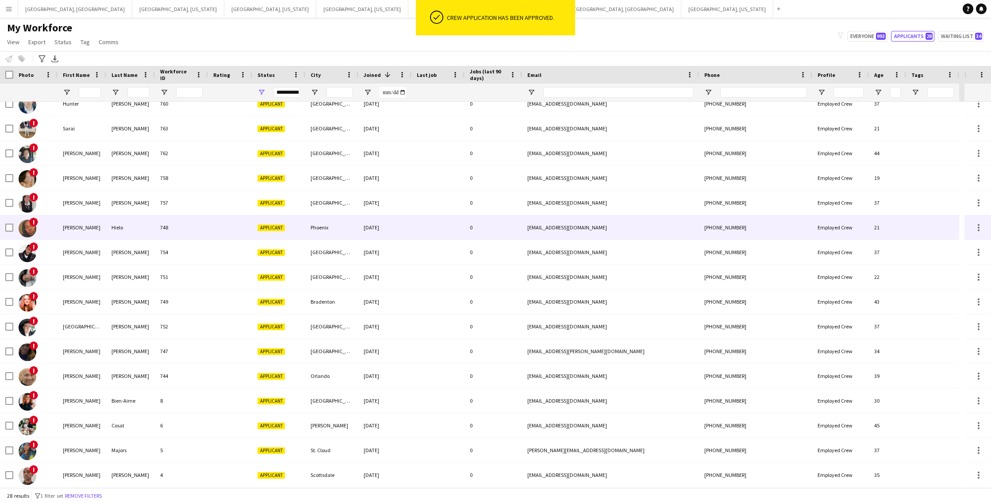
click at [223, 234] on div at bounding box center [230, 227] width 44 height 24
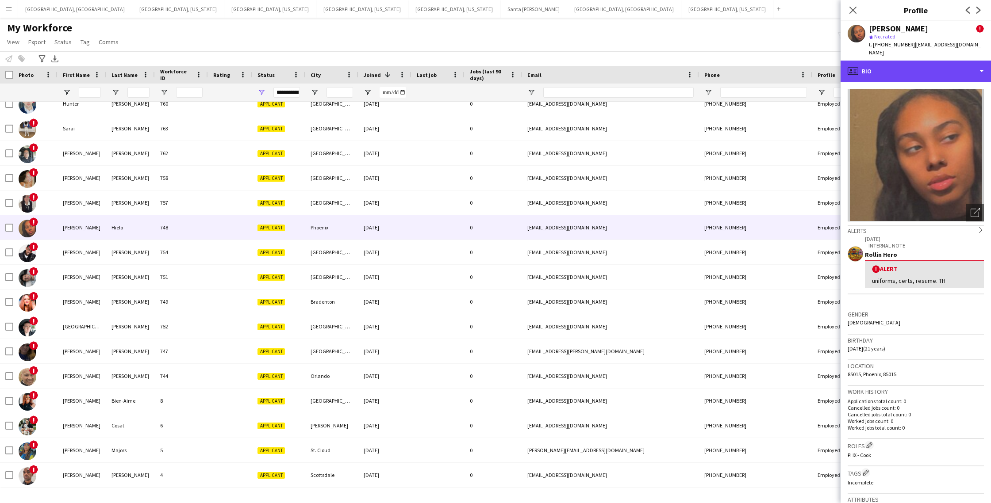
drag, startPoint x: 921, startPoint y: 69, endPoint x: 921, endPoint y: 81, distance: 12.0
click at [921, 69] on div "profile Bio" at bounding box center [915, 71] width 150 height 21
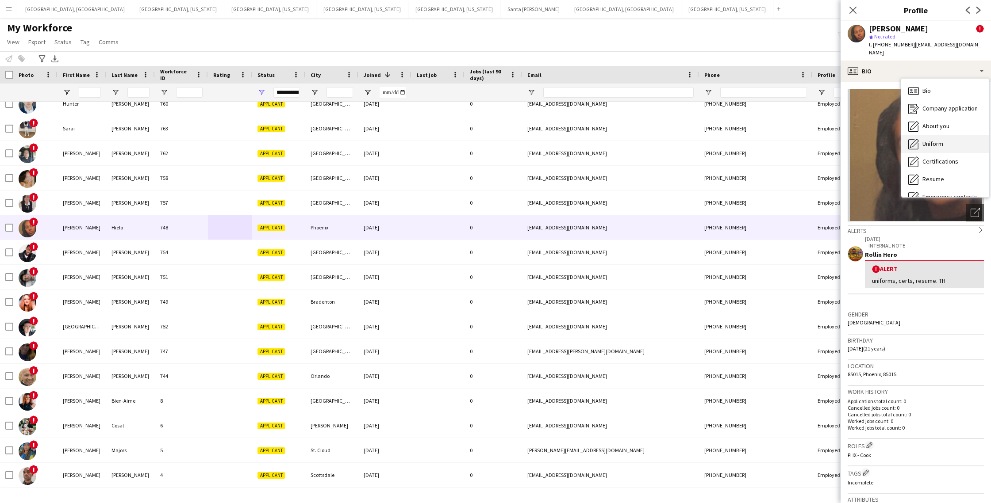
click at [928, 140] on span "Uniform" at bounding box center [932, 144] width 21 height 8
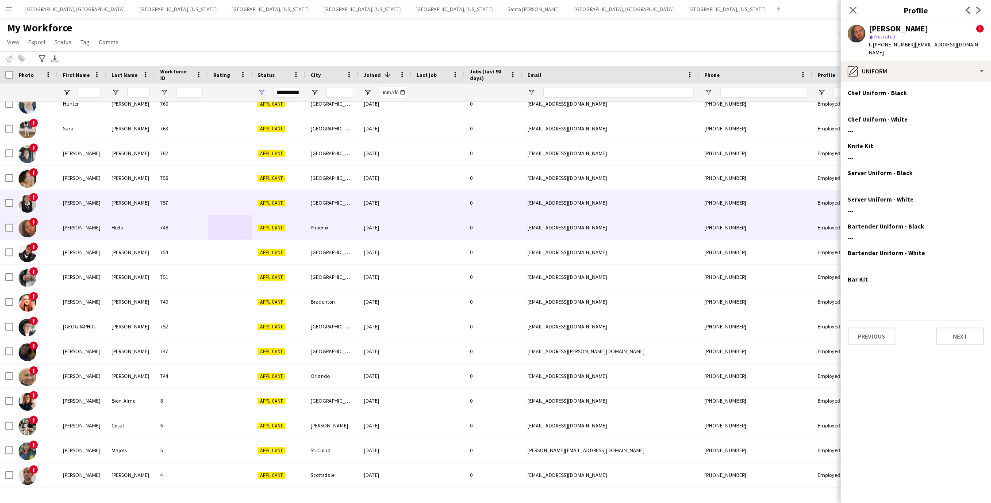
click at [130, 199] on div "[PERSON_NAME]" at bounding box center [130, 203] width 49 height 24
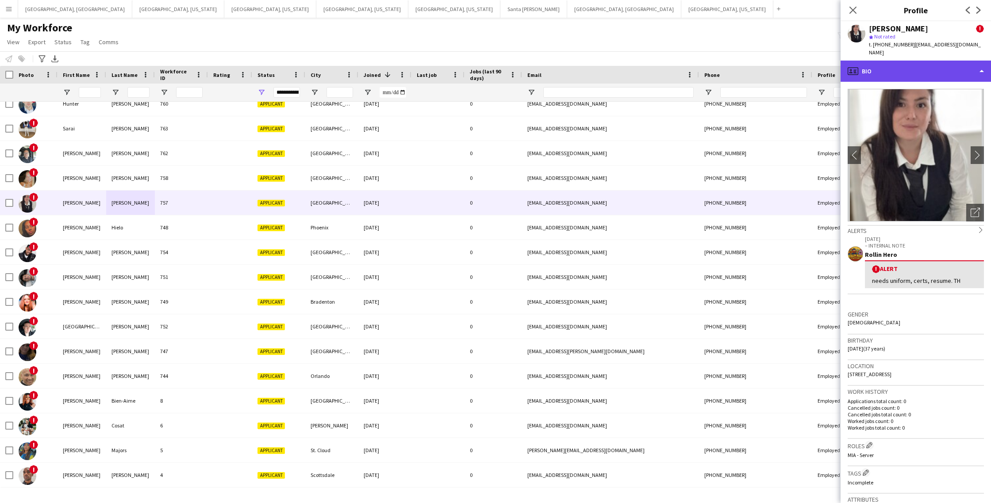
click at [903, 66] on div "profile Bio" at bounding box center [915, 71] width 150 height 21
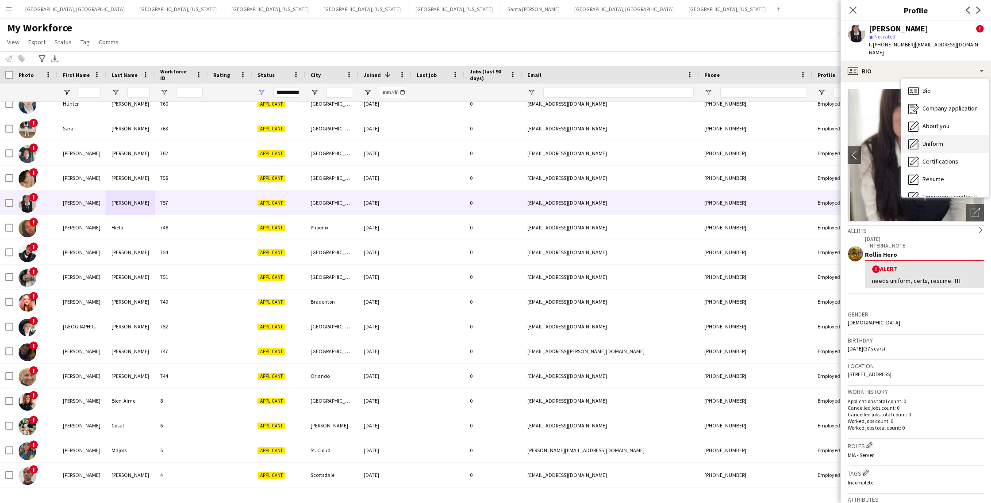
click at [942, 140] on span "Uniform" at bounding box center [932, 144] width 21 height 8
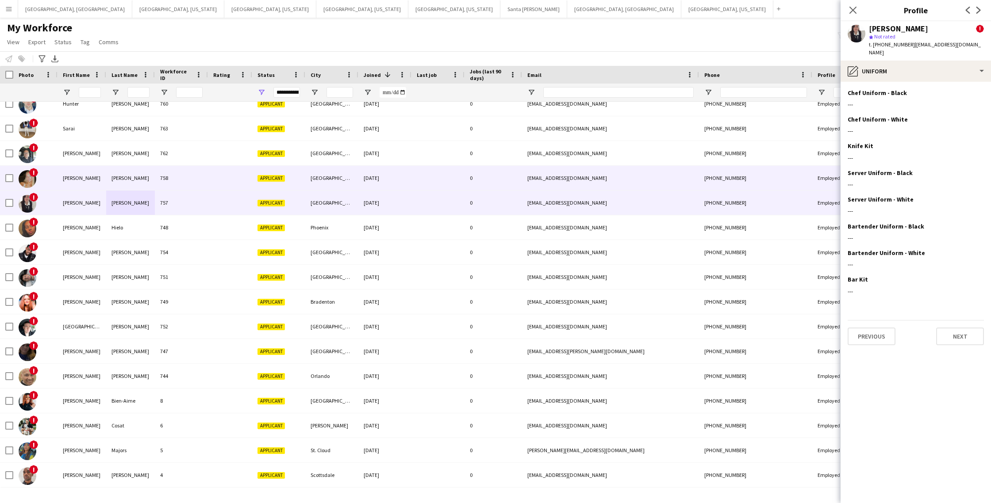
click at [172, 180] on div "758" at bounding box center [181, 178] width 53 height 24
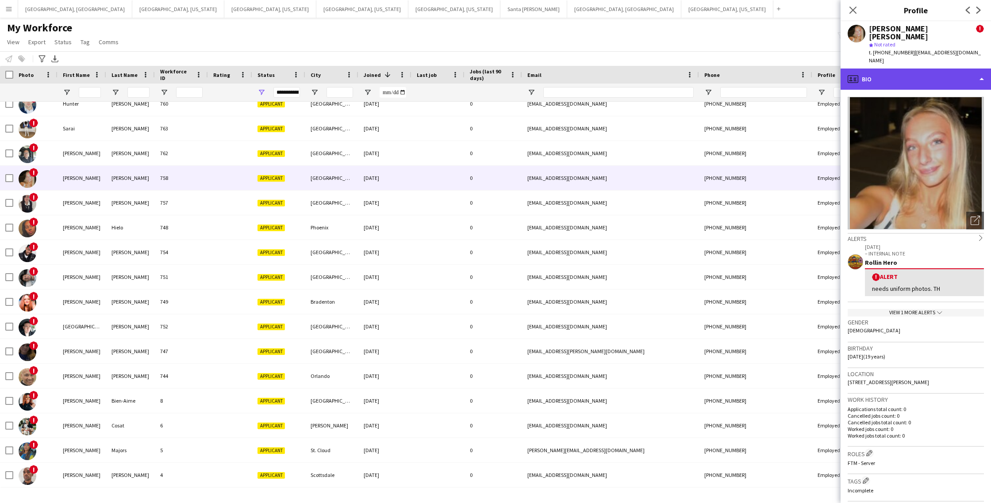
click at [901, 69] on div "profile Bio" at bounding box center [915, 79] width 150 height 21
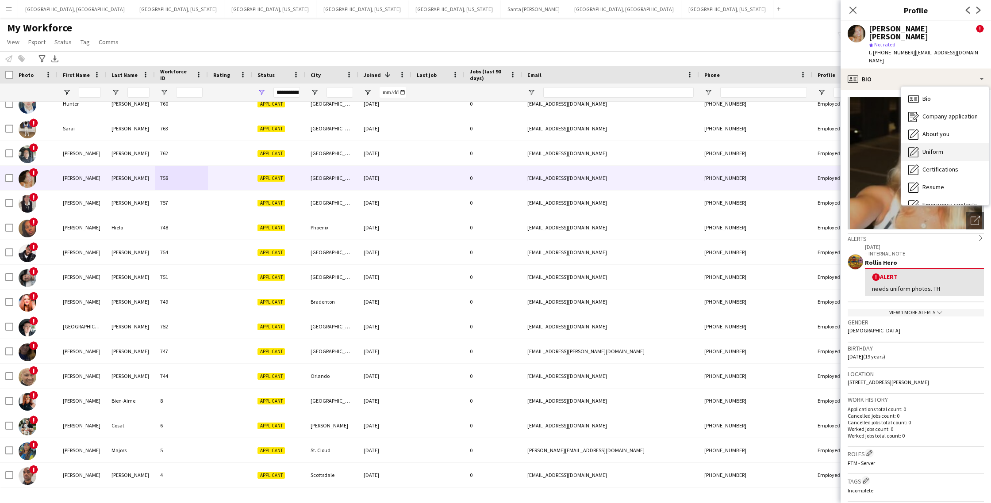
click at [940, 148] on span "Uniform" at bounding box center [932, 152] width 21 height 8
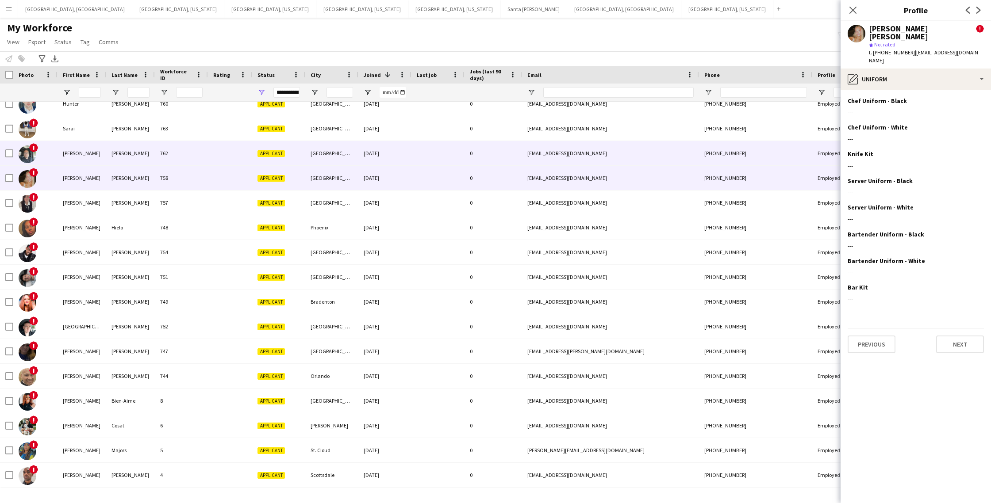
click at [107, 148] on div "[PERSON_NAME]" at bounding box center [130, 153] width 49 height 24
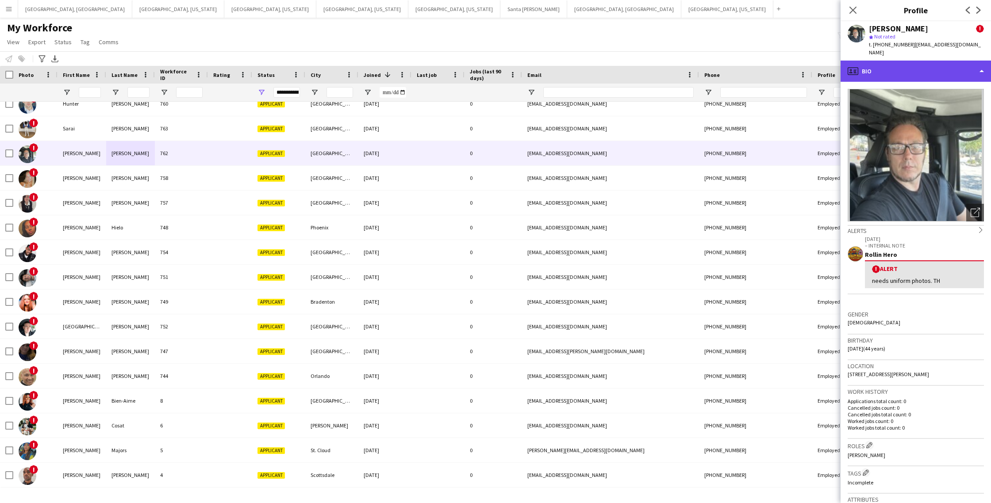
click at [919, 67] on div "profile Bio" at bounding box center [915, 71] width 150 height 21
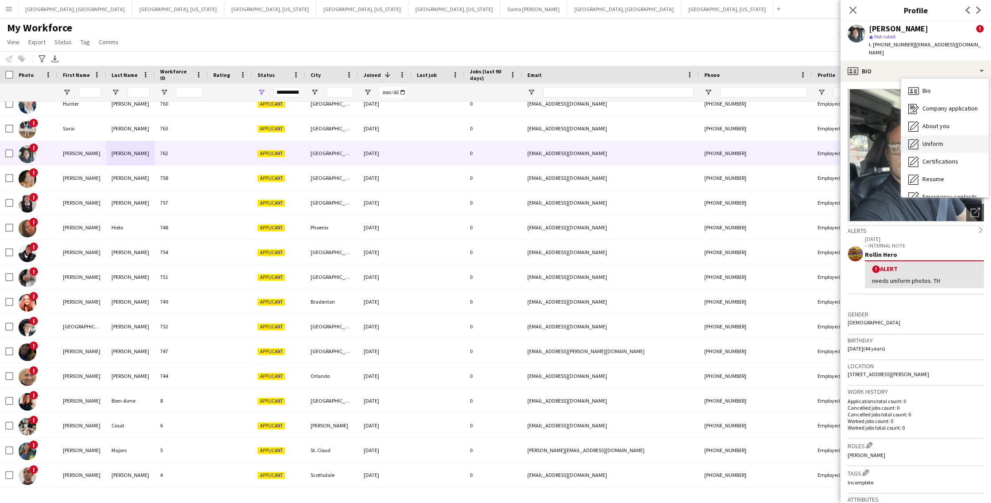
click at [933, 140] on span "Uniform" at bounding box center [932, 144] width 21 height 8
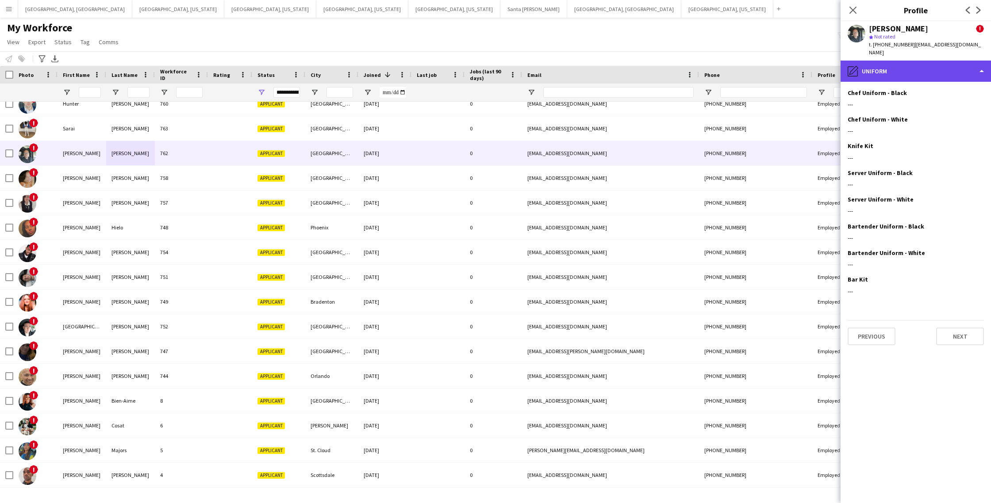
click at [908, 62] on div "pencil4 Uniform" at bounding box center [915, 71] width 150 height 21
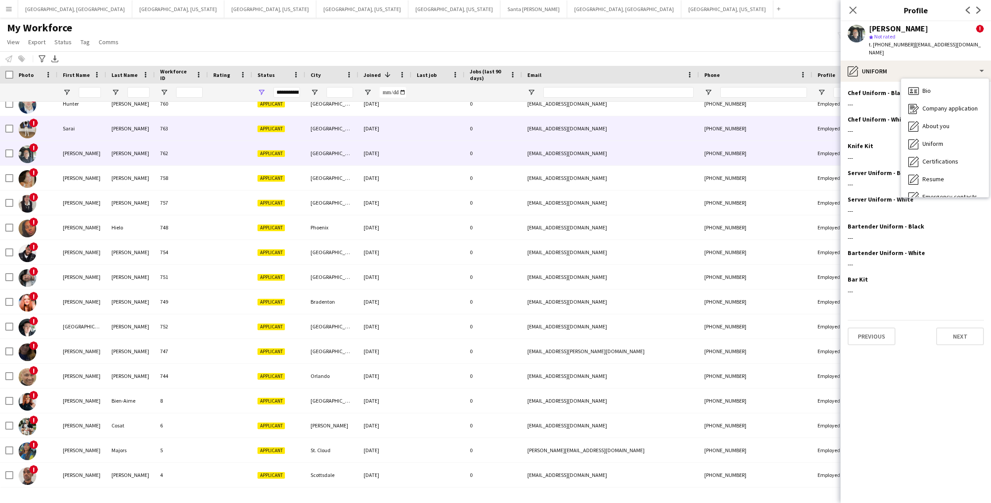
click at [212, 126] on div at bounding box center [230, 128] width 44 height 24
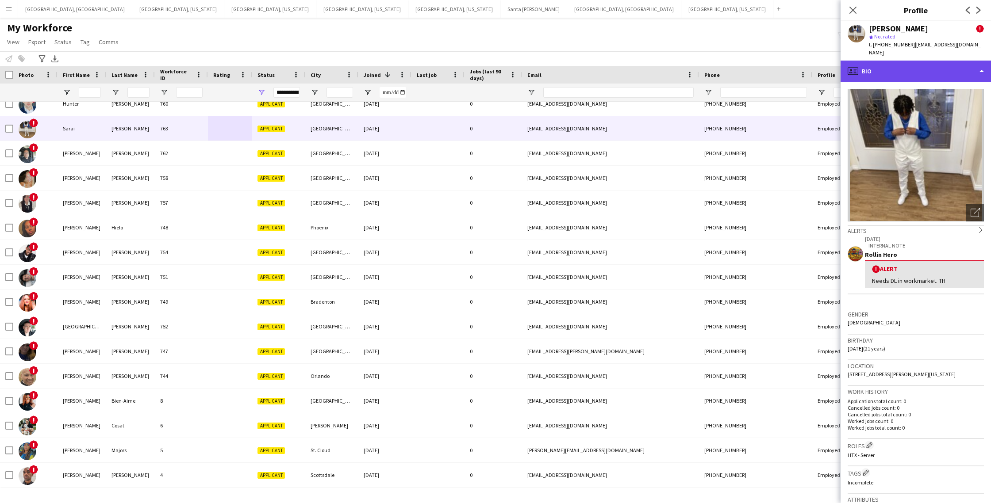
click at [913, 68] on div "profile Bio" at bounding box center [915, 71] width 150 height 21
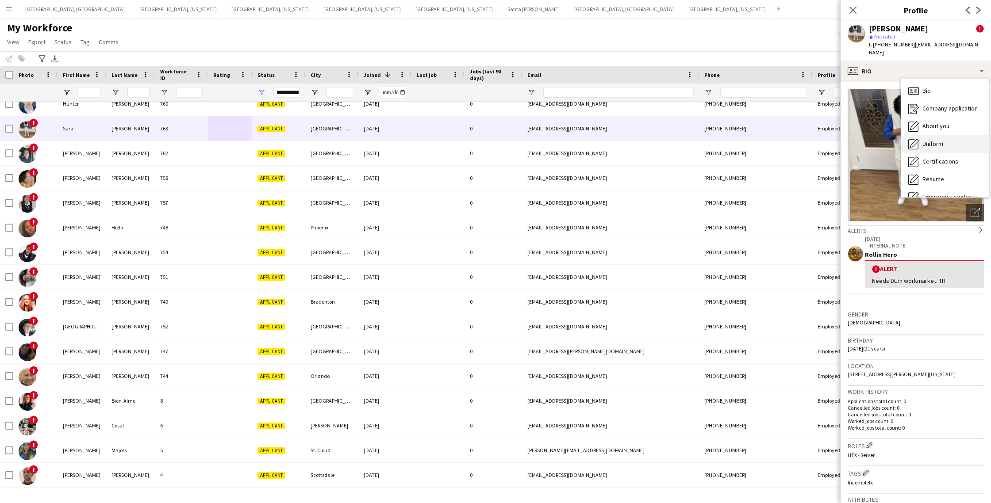
click at [944, 139] on div "Uniform Uniform" at bounding box center [945, 144] width 88 height 18
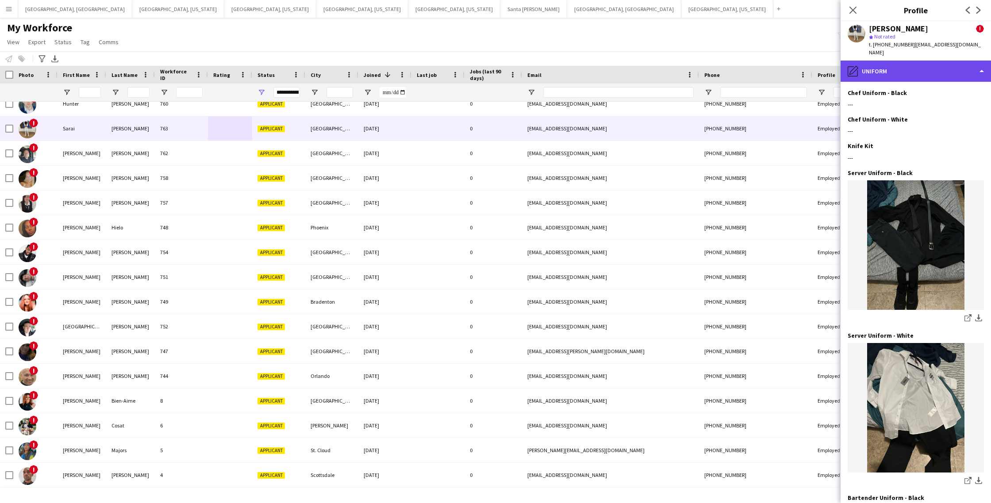
click at [909, 62] on div "pencil4 Uniform" at bounding box center [915, 71] width 150 height 21
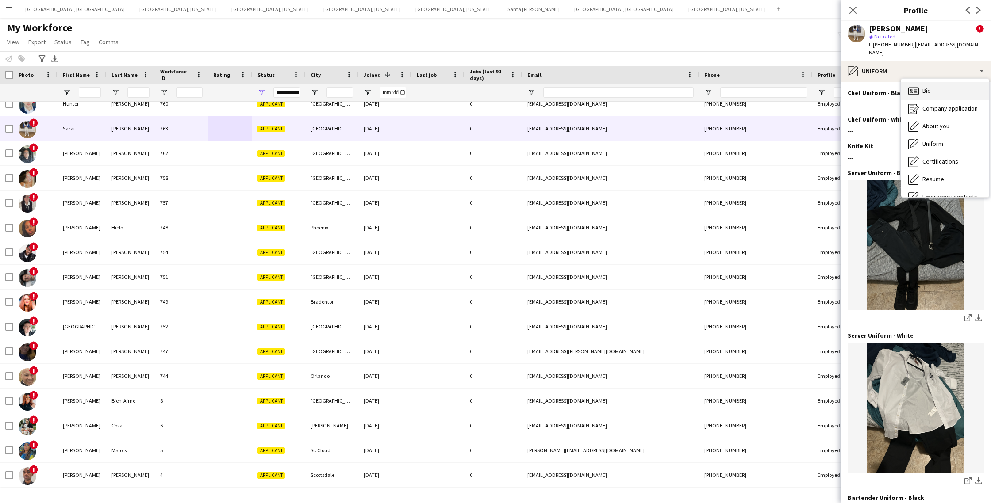
click at [921, 83] on div "Bio Bio" at bounding box center [945, 91] width 88 height 18
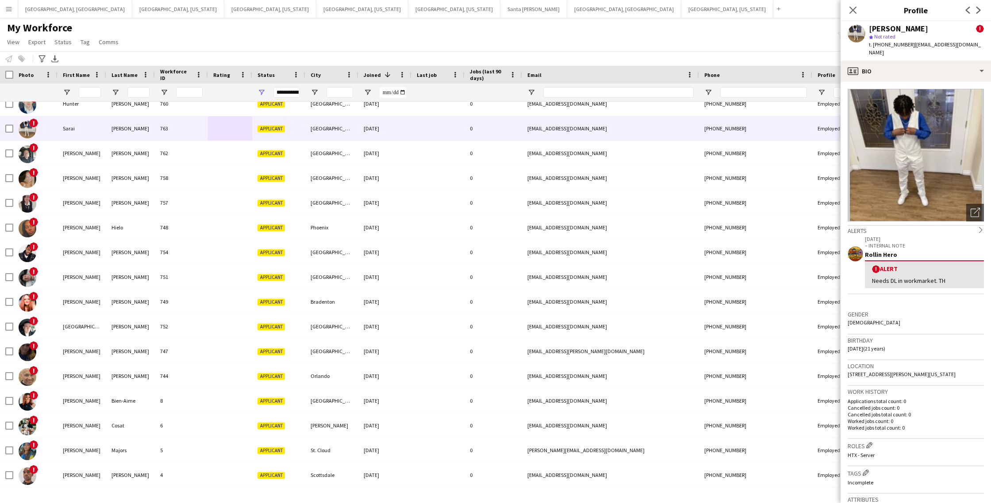
scroll to position [2, 0]
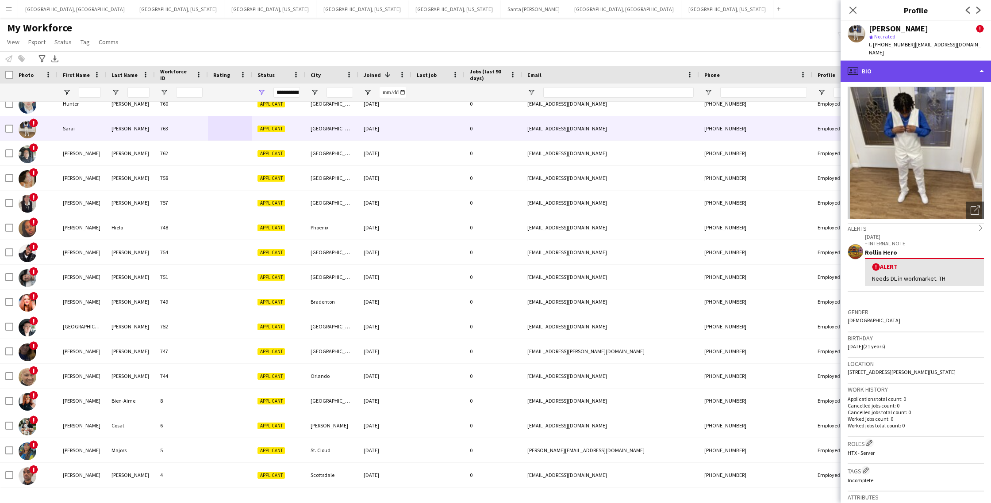
click at [916, 61] on div "profile Bio" at bounding box center [915, 71] width 150 height 21
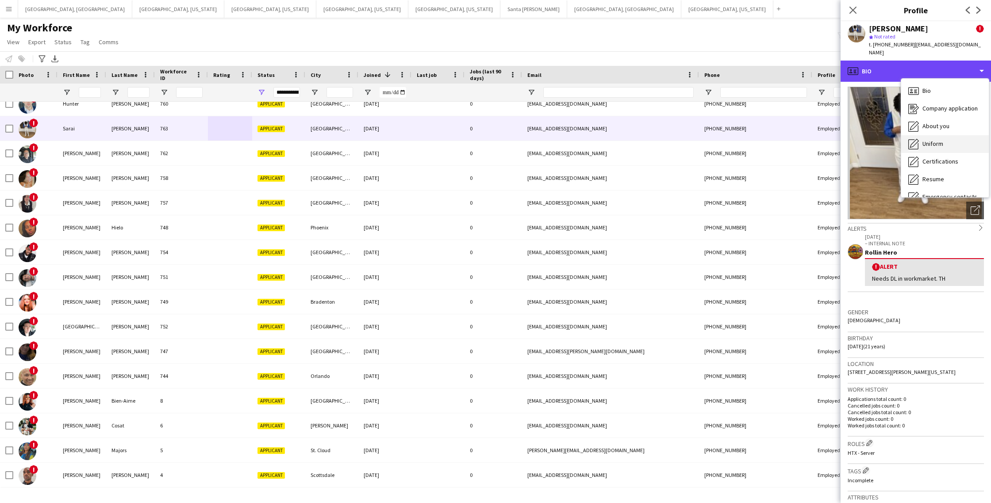
scroll to position [48, 0]
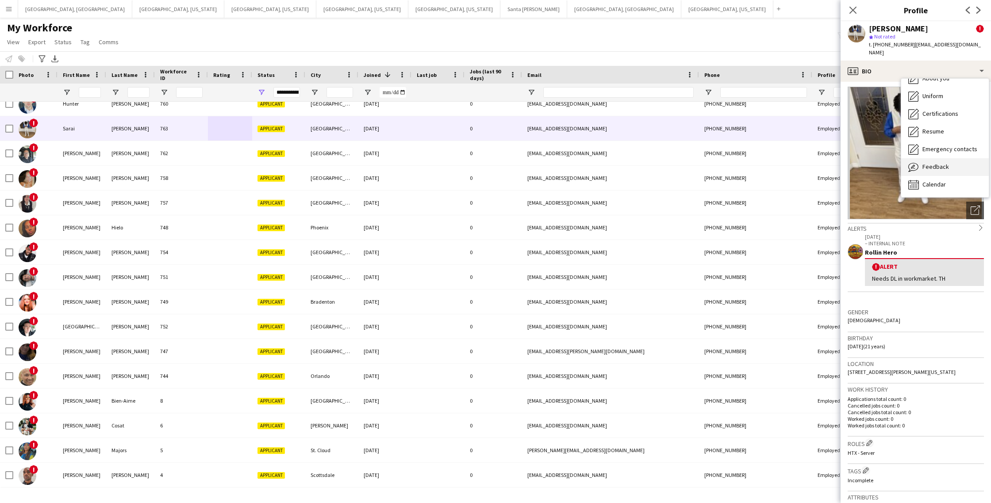
click at [935, 163] on span "Feedback" at bounding box center [935, 167] width 27 height 8
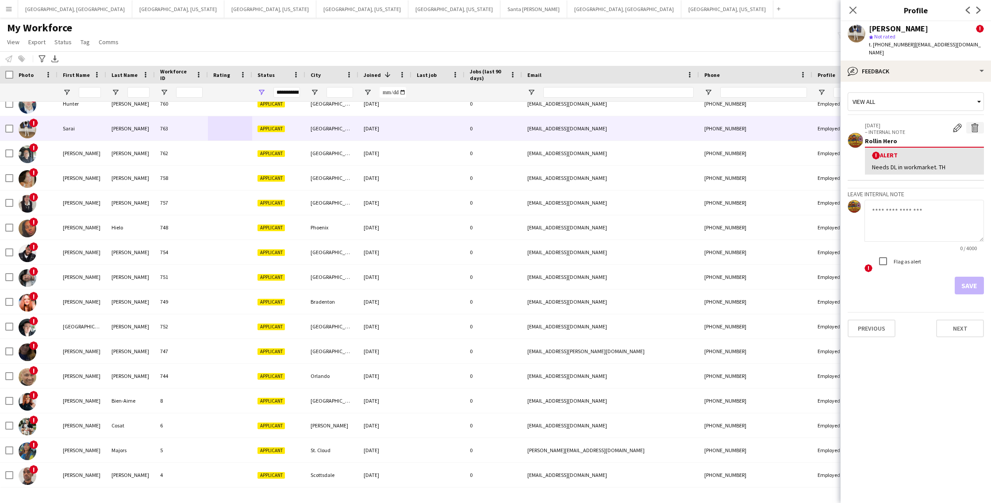
click at [977, 123] on app-icon "Delete alert" at bounding box center [974, 127] width 9 height 9
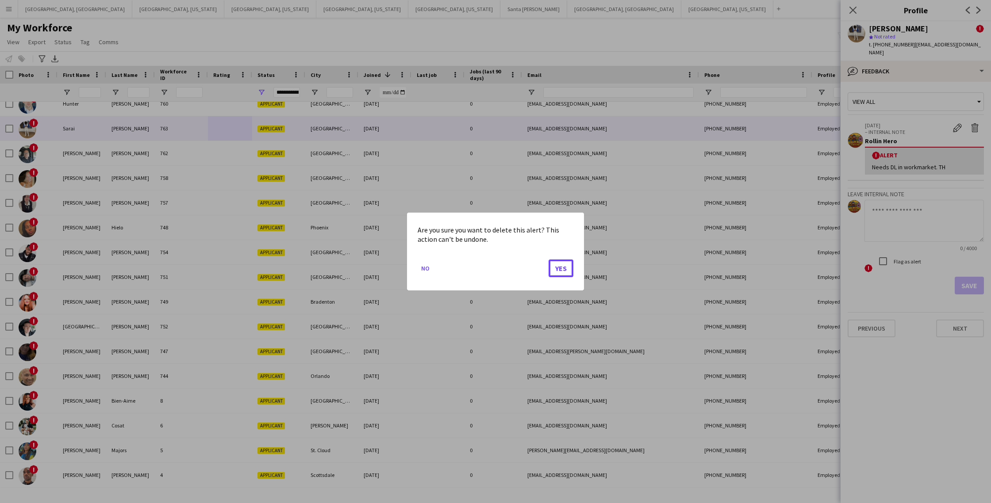
drag, startPoint x: 563, startPoint y: 269, endPoint x: 650, endPoint y: 253, distance: 88.6
click at [563, 269] on button "Yes" at bounding box center [561, 269] width 25 height 18
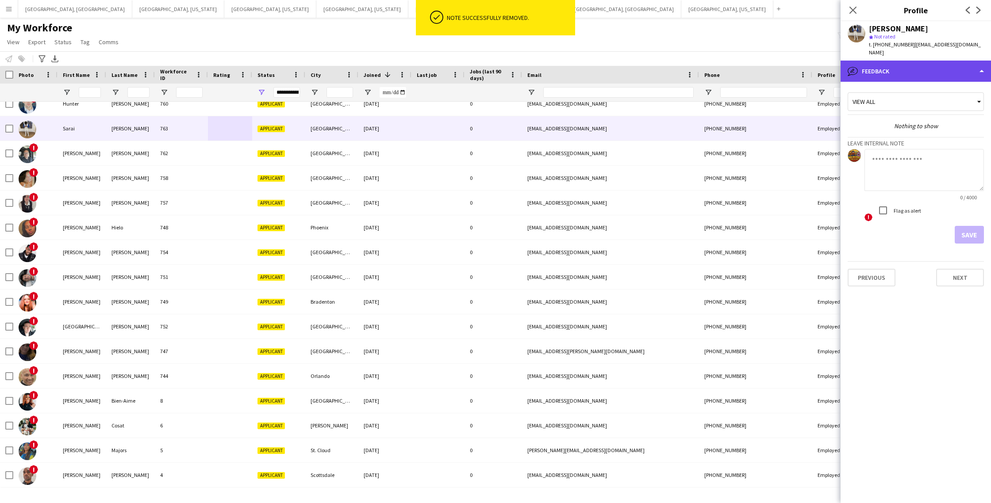
click at [942, 69] on div "bubble-pencil Feedback" at bounding box center [915, 71] width 150 height 21
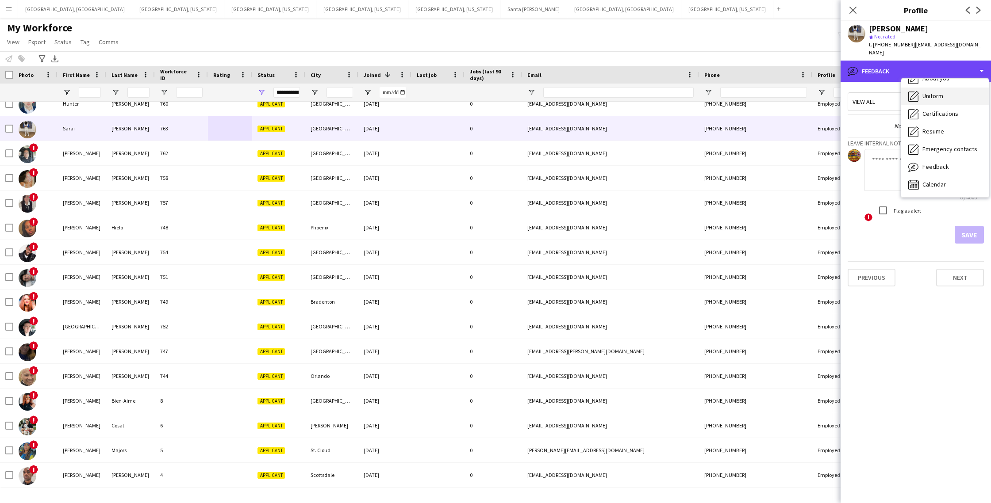
scroll to position [0, 0]
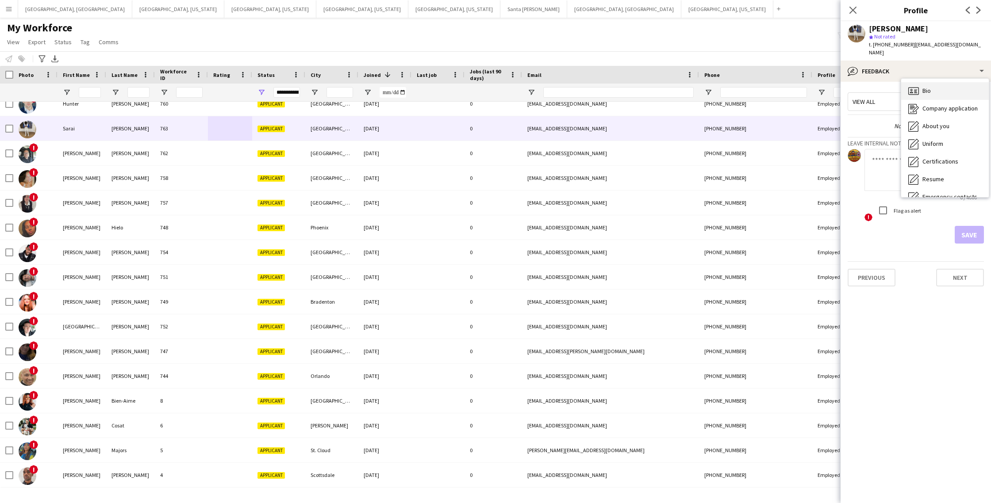
click at [940, 88] on div "Bio Bio" at bounding box center [945, 91] width 88 height 18
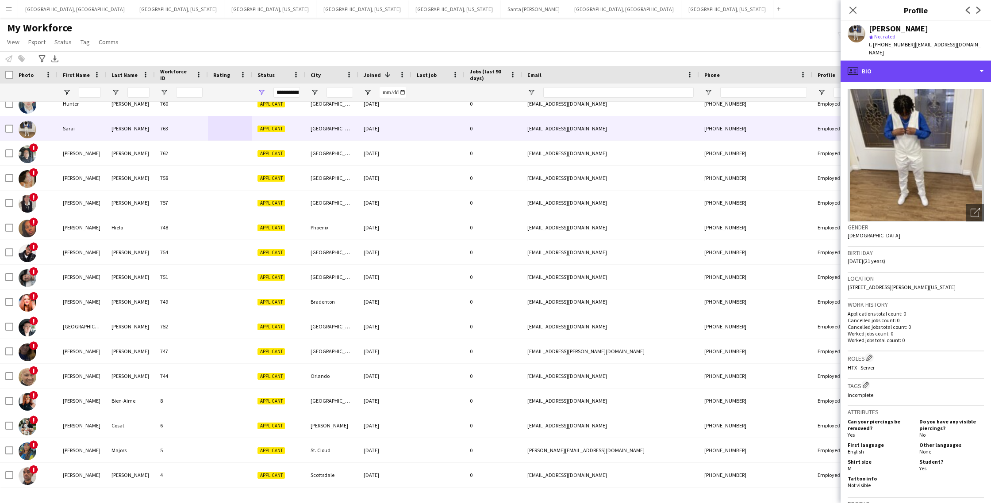
drag, startPoint x: 943, startPoint y: 59, endPoint x: 943, endPoint y: 79, distance: 19.9
click at [943, 61] on div "profile Bio" at bounding box center [915, 71] width 150 height 21
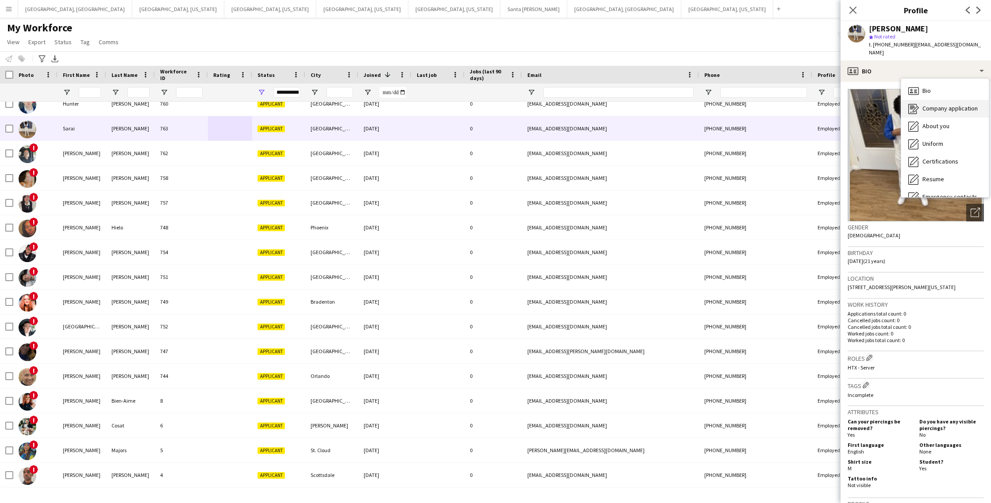
click at [939, 104] on span "Company application" at bounding box center [949, 108] width 55 height 8
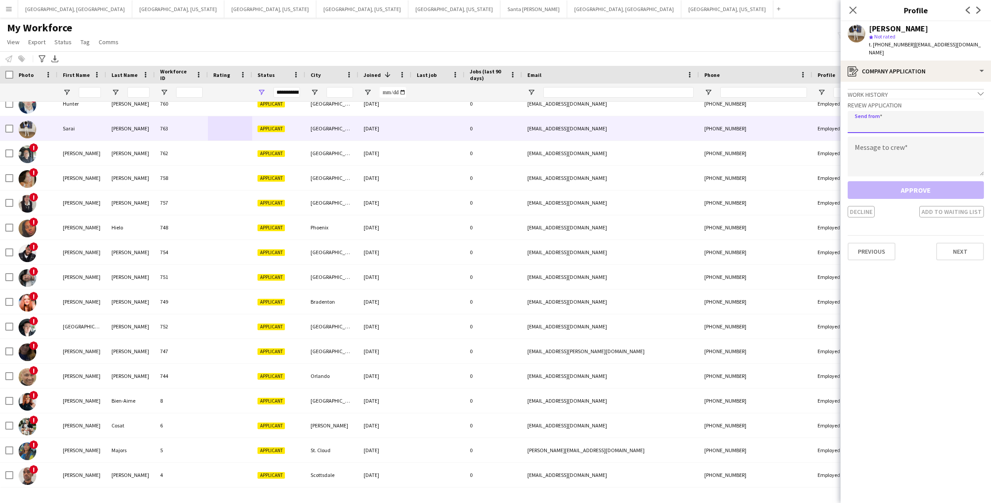
click at [900, 115] on input "email" at bounding box center [916, 122] width 136 height 22
type input "**********"
paste textarea "**********"
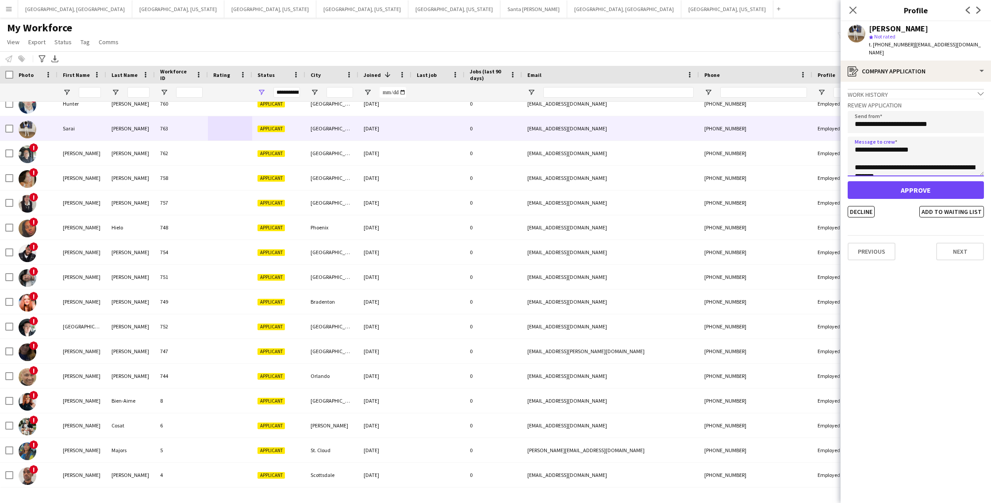
type textarea "**********"
click at [918, 183] on button "Approve" at bounding box center [916, 190] width 136 height 18
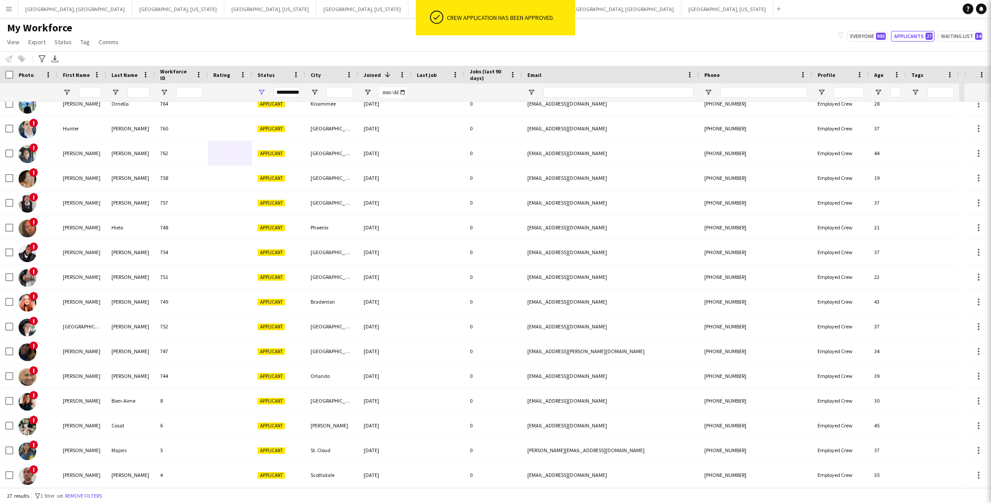
scroll to position [283, 0]
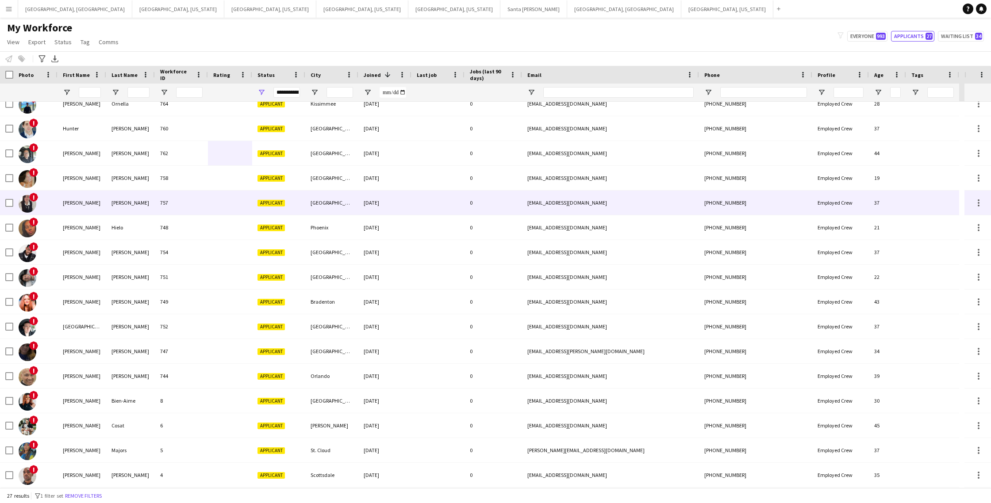
click at [223, 211] on div at bounding box center [230, 203] width 44 height 24
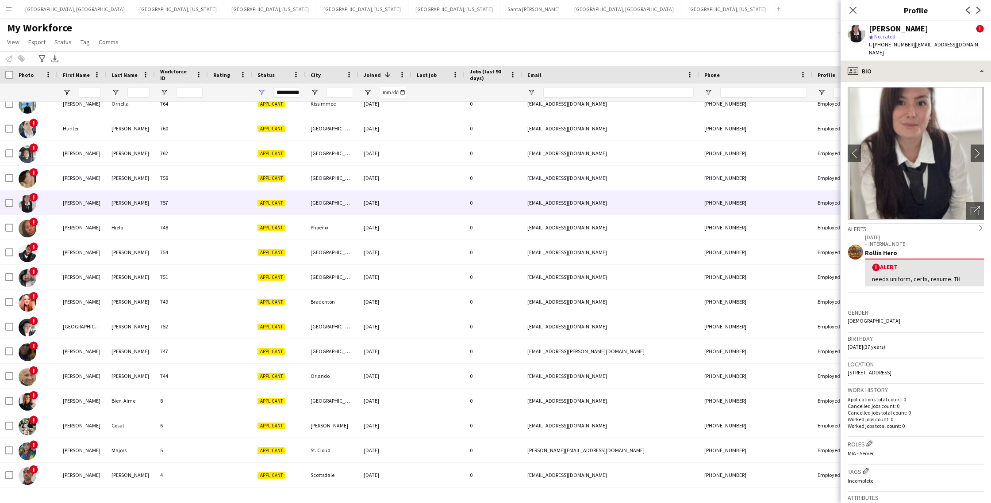
scroll to position [1, 0]
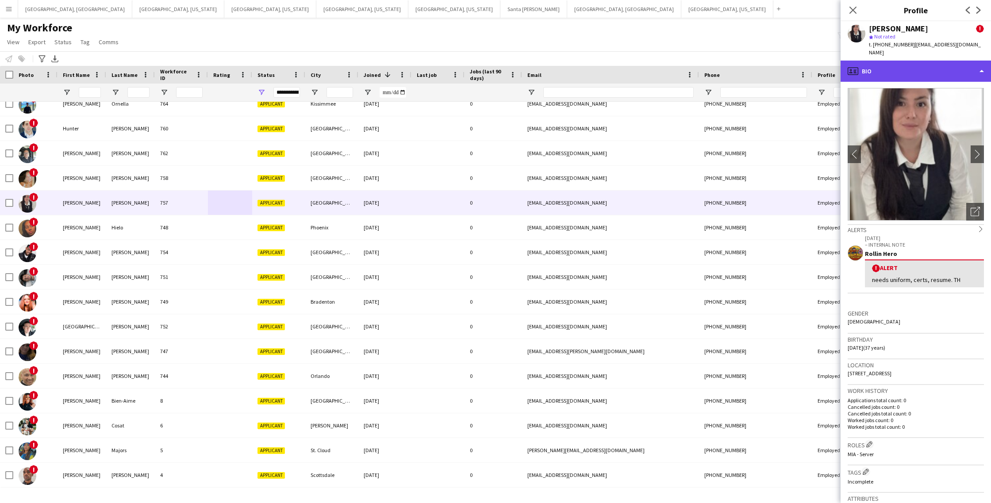
click at [903, 65] on div "profile Bio" at bounding box center [915, 71] width 150 height 21
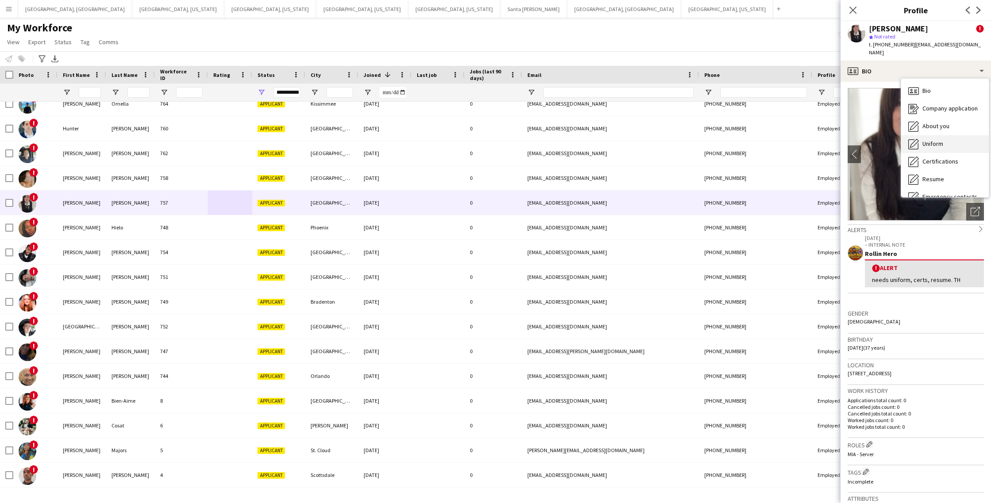
click at [932, 140] on span "Uniform" at bounding box center [932, 144] width 21 height 8
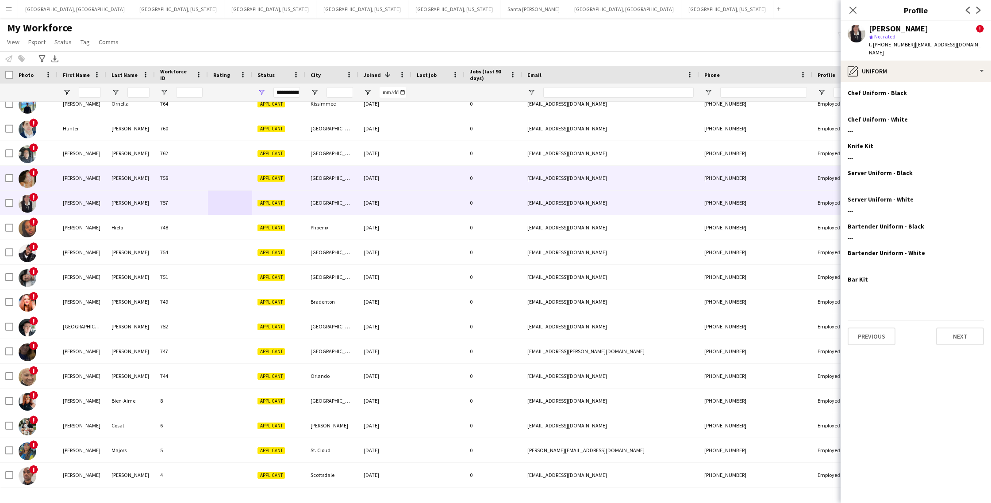
click at [226, 177] on div at bounding box center [230, 178] width 44 height 24
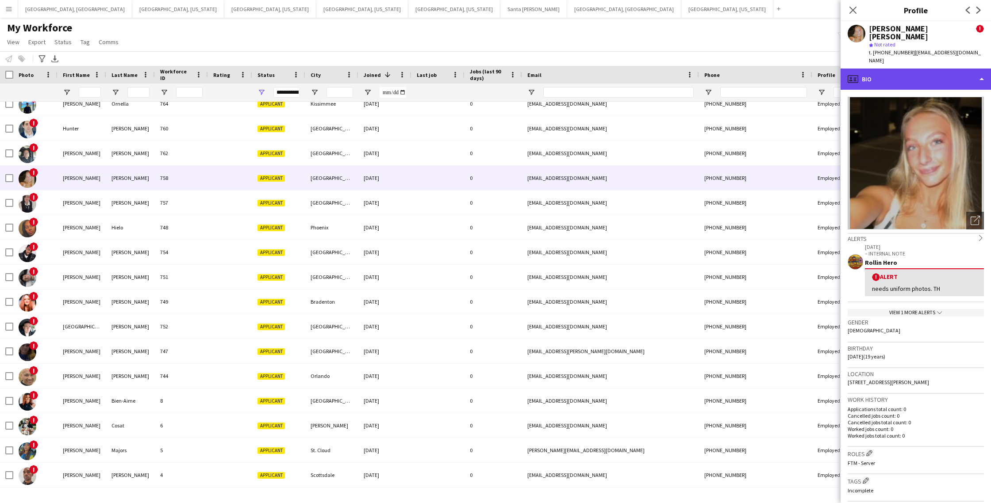
click at [901, 69] on div "profile Bio" at bounding box center [915, 79] width 150 height 21
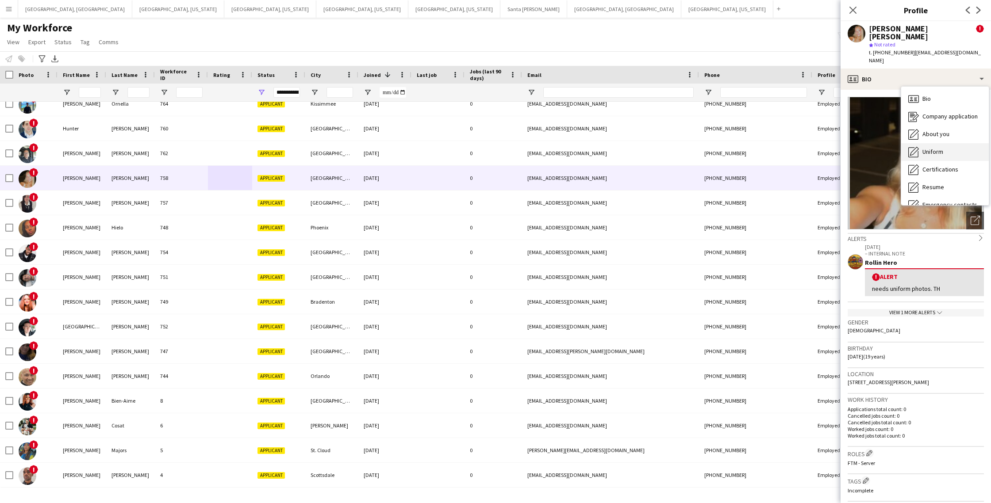
click at [928, 148] on span "Uniform" at bounding box center [932, 152] width 21 height 8
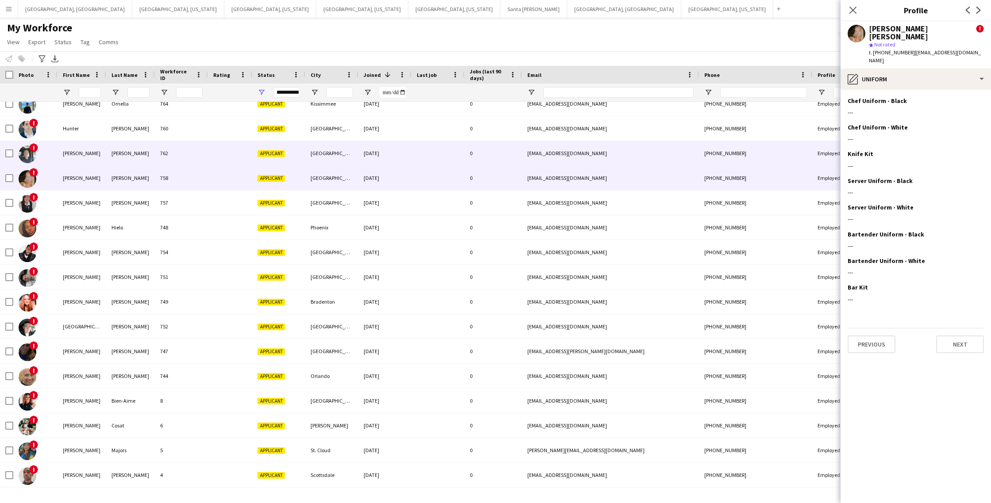
click at [193, 146] on div "762" at bounding box center [181, 153] width 53 height 24
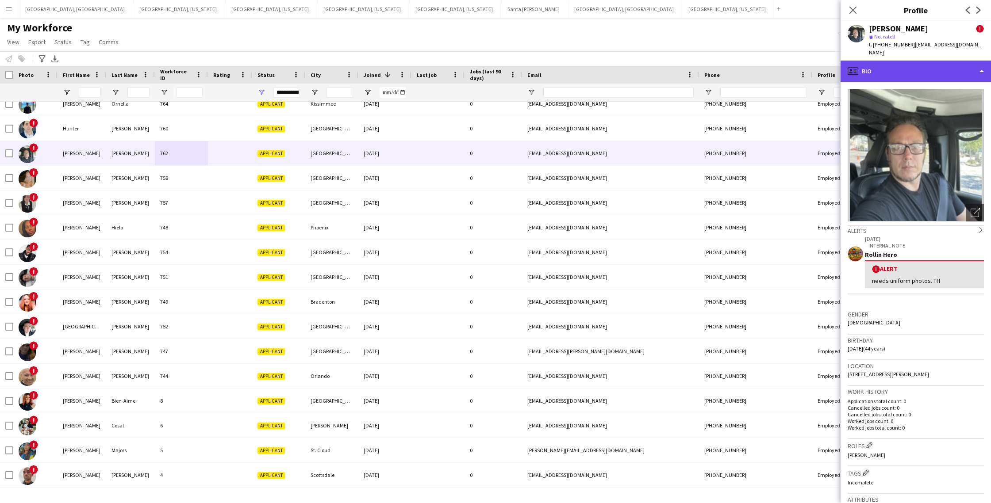
click at [915, 65] on div "profile Bio" at bounding box center [915, 71] width 150 height 21
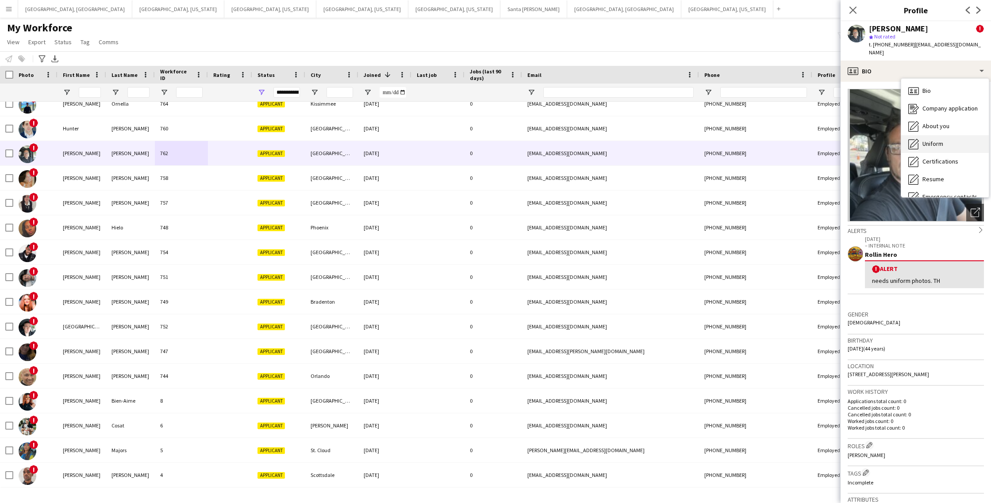
click at [921, 136] on div "Uniform Uniform" at bounding box center [945, 144] width 88 height 18
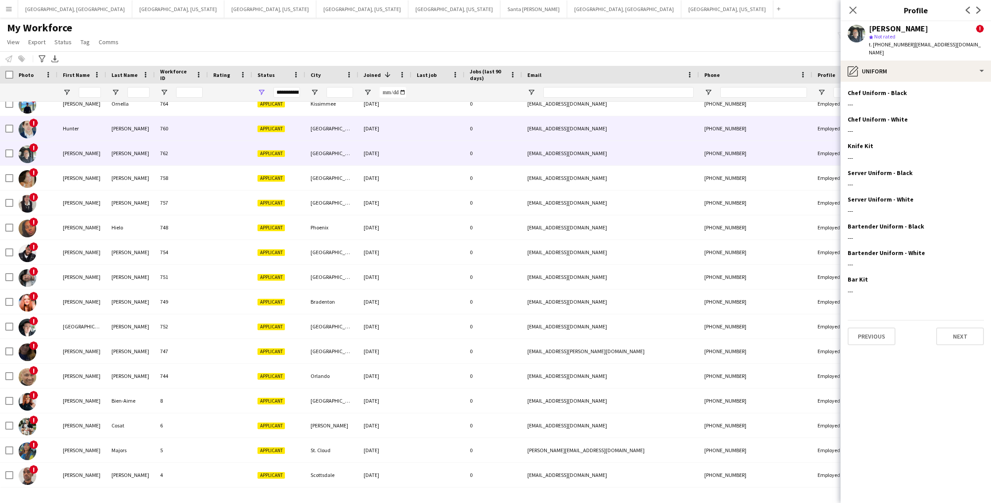
click at [150, 131] on div "[PERSON_NAME]" at bounding box center [130, 128] width 49 height 24
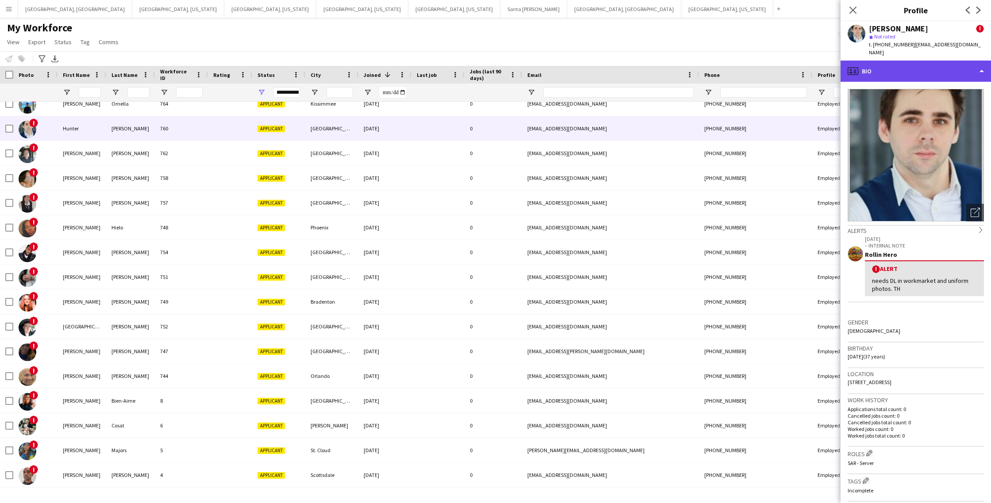
click at [933, 66] on div "profile Bio" at bounding box center [915, 71] width 150 height 21
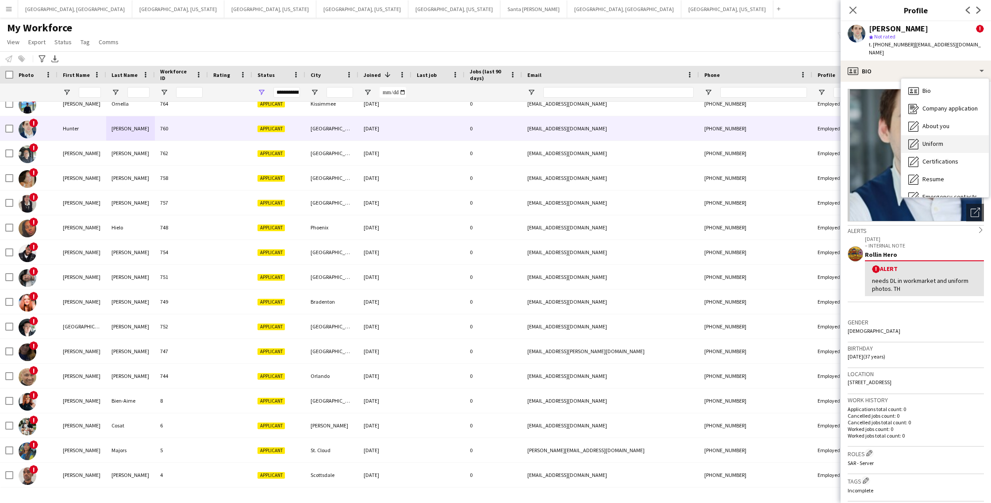
click at [934, 140] on span "Uniform" at bounding box center [932, 144] width 21 height 8
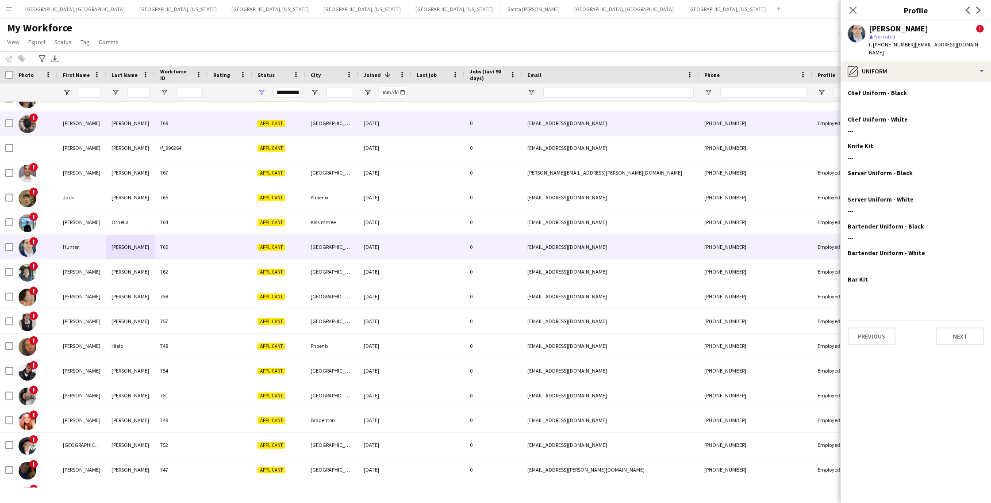
scroll to position [159, 0]
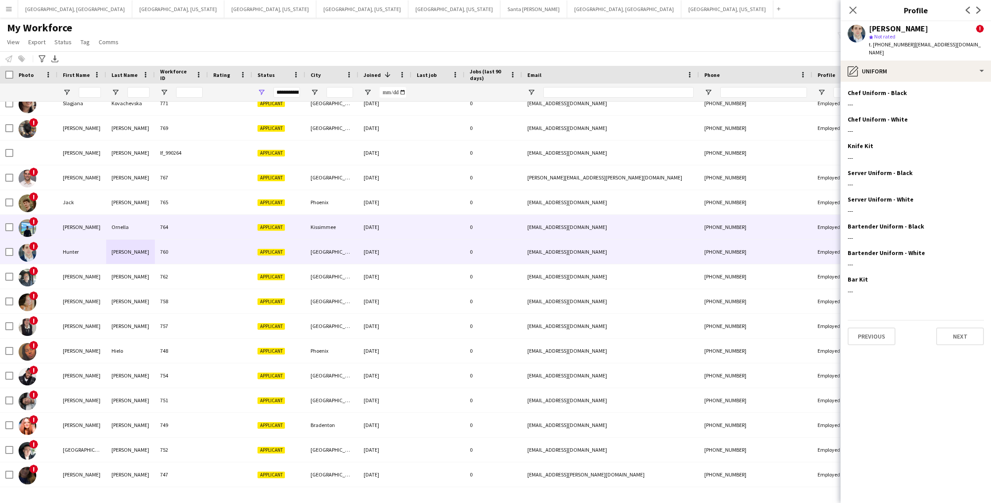
click at [230, 231] on div at bounding box center [230, 227] width 44 height 24
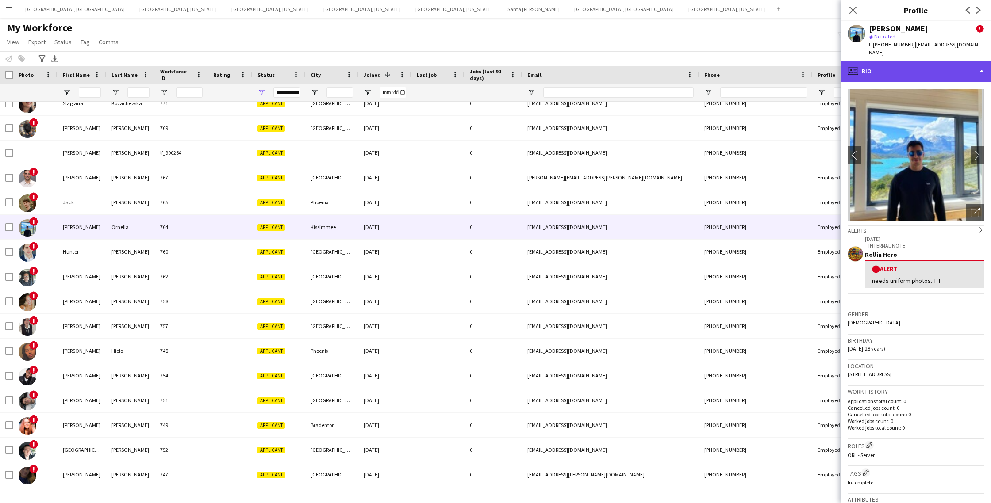
click at [911, 64] on div "profile Bio" at bounding box center [915, 71] width 150 height 21
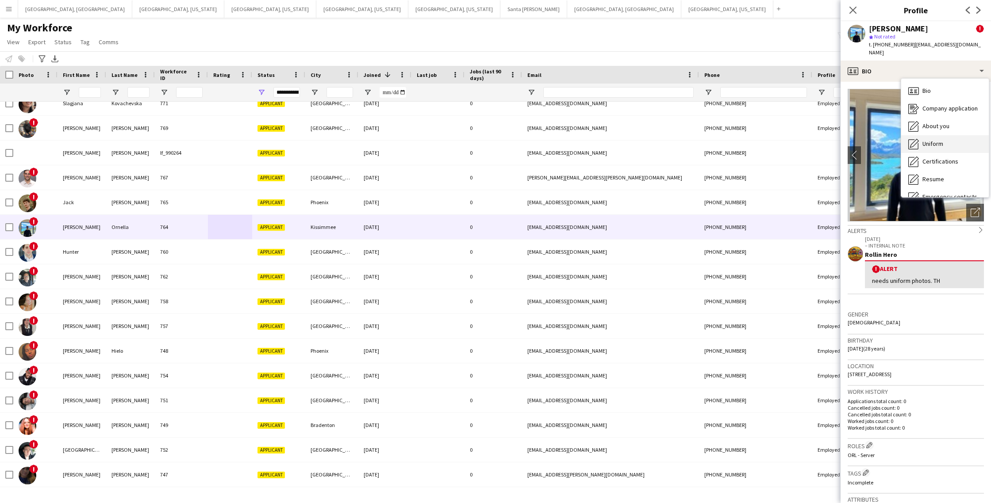
click at [935, 140] on span "Uniform" at bounding box center [932, 144] width 21 height 8
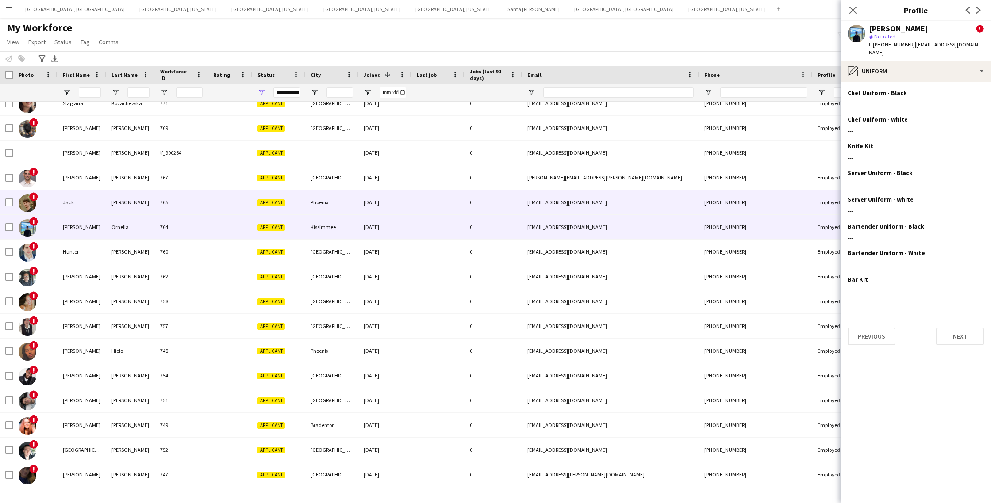
click at [212, 206] on div at bounding box center [230, 202] width 44 height 24
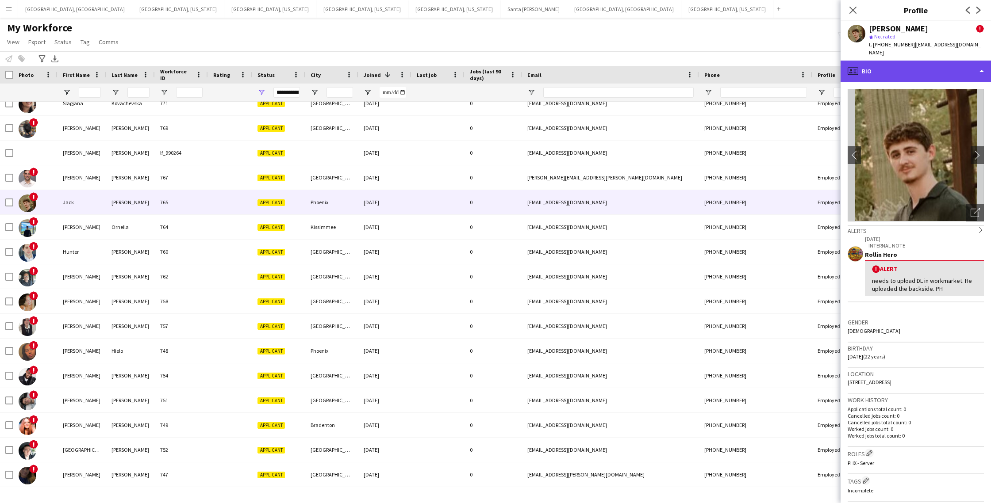
click at [919, 64] on div "profile Bio" at bounding box center [915, 71] width 150 height 21
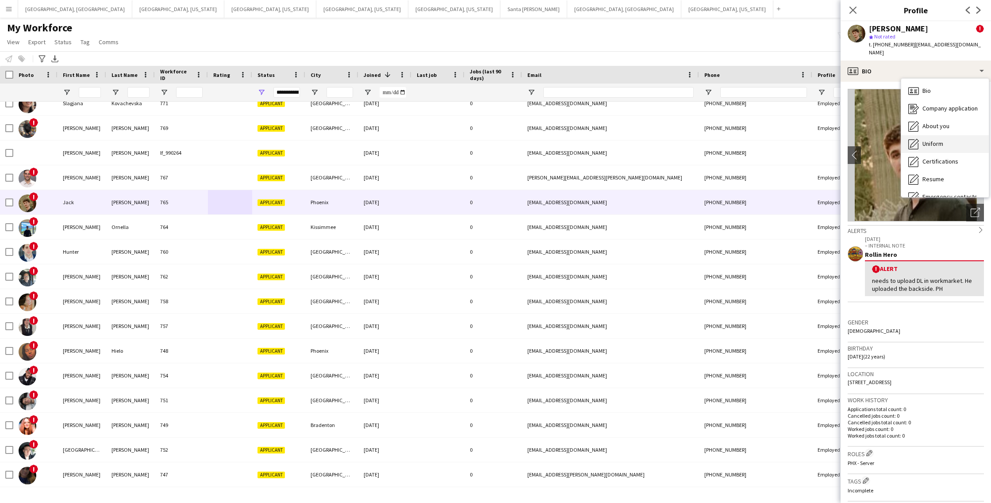
click at [924, 140] on span "Uniform" at bounding box center [932, 144] width 21 height 8
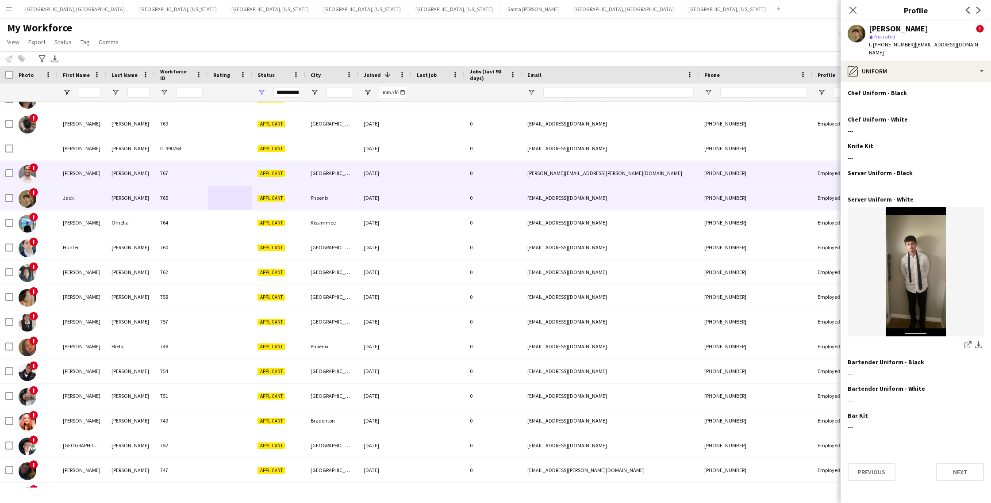
scroll to position [166, 0]
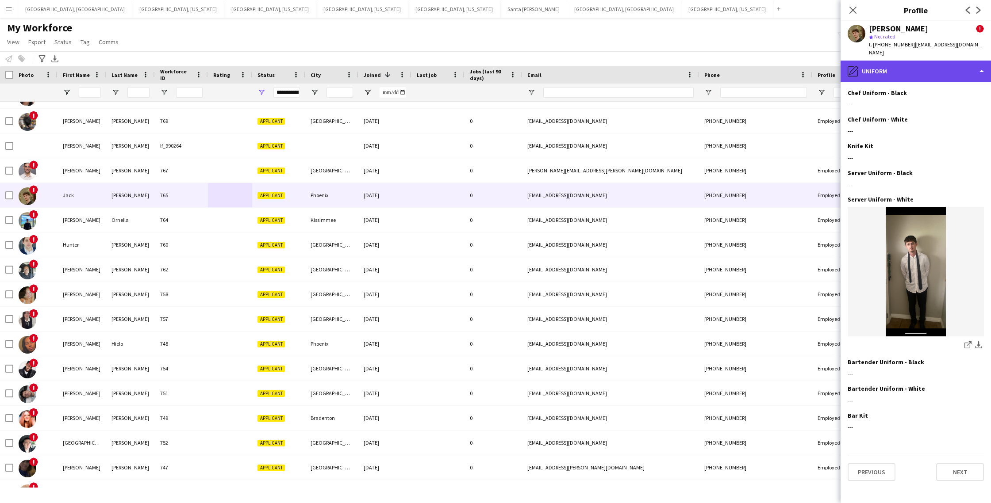
click at [917, 65] on div "pencil4 Uniform" at bounding box center [915, 71] width 150 height 21
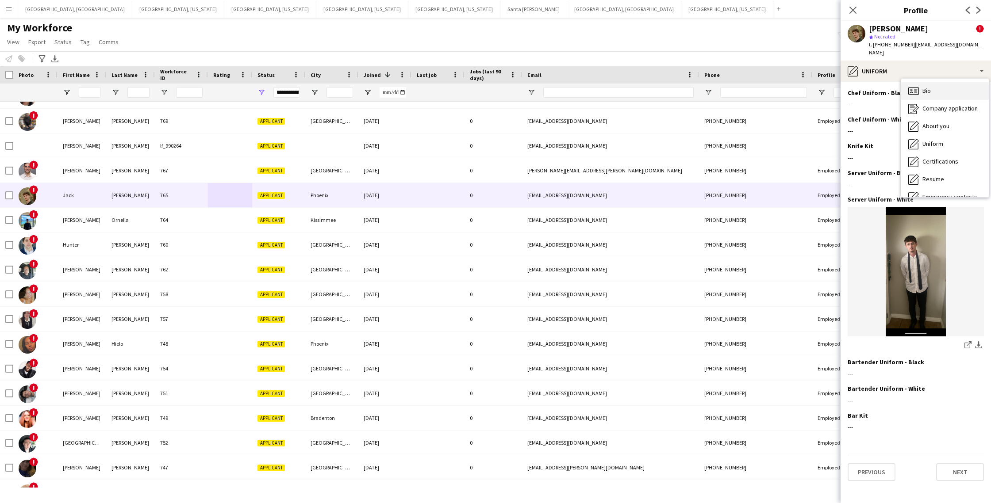
click at [940, 84] on div "Bio Bio" at bounding box center [945, 91] width 88 height 18
